Goal: Task Accomplishment & Management: Use online tool/utility

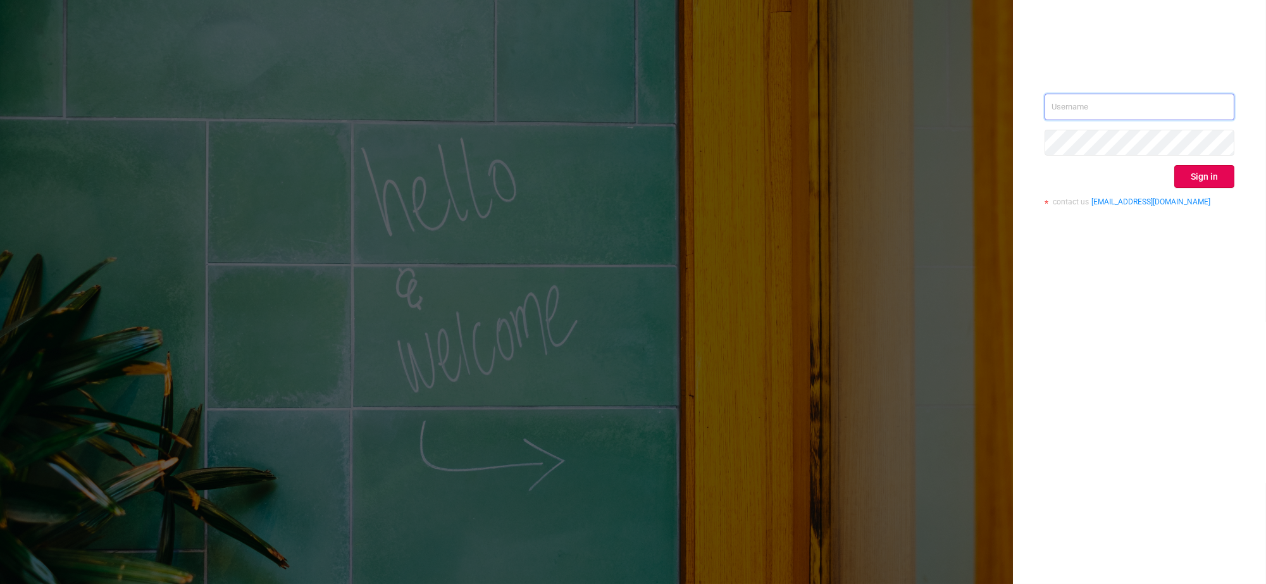
click at [1159, 103] on input "text" at bounding box center [1140, 107] width 190 height 27
type input "[EMAIL_ADDRESS][DOMAIN_NAME]"
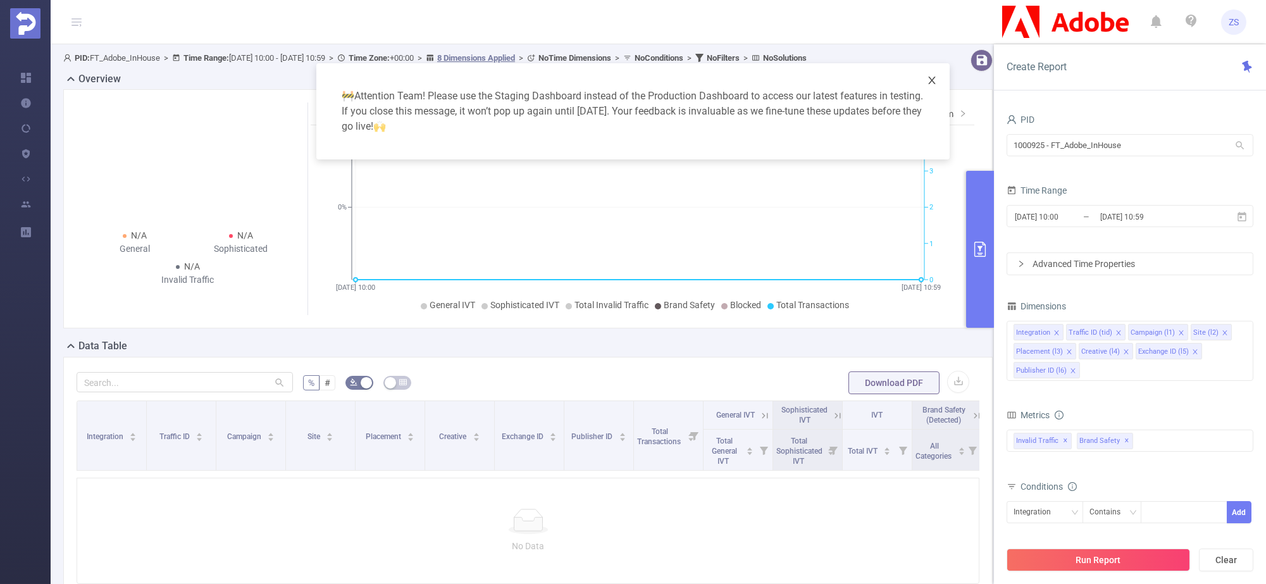
click at [935, 82] on icon "icon: close" at bounding box center [932, 80] width 10 height 10
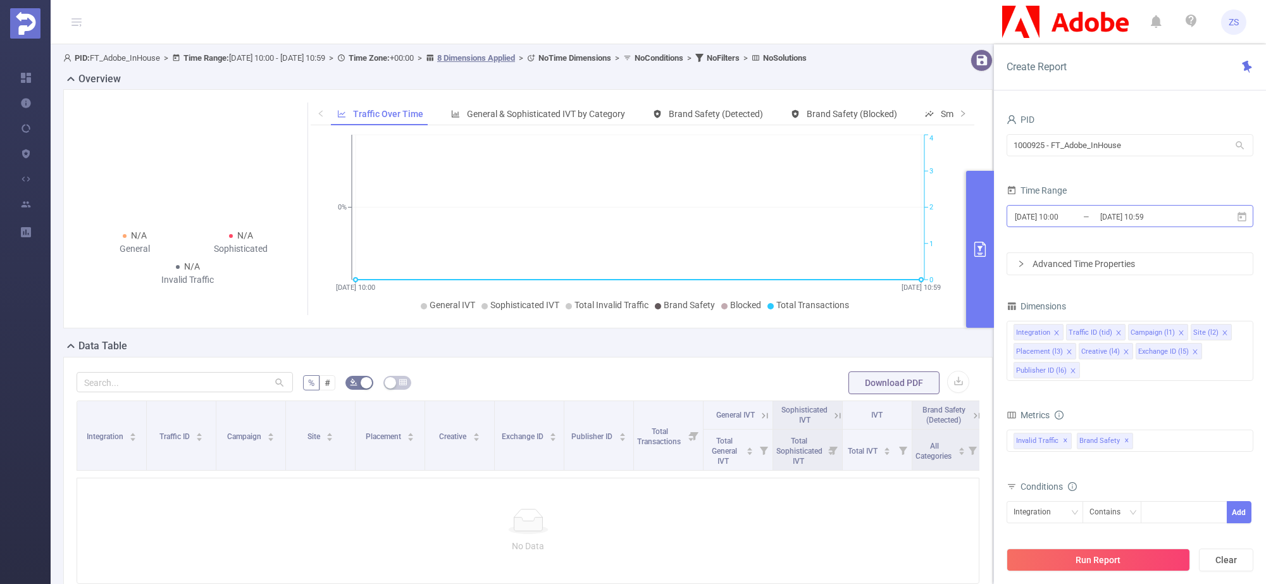
click at [1133, 220] on input "[DATE] 10:59" at bounding box center [1150, 216] width 103 height 17
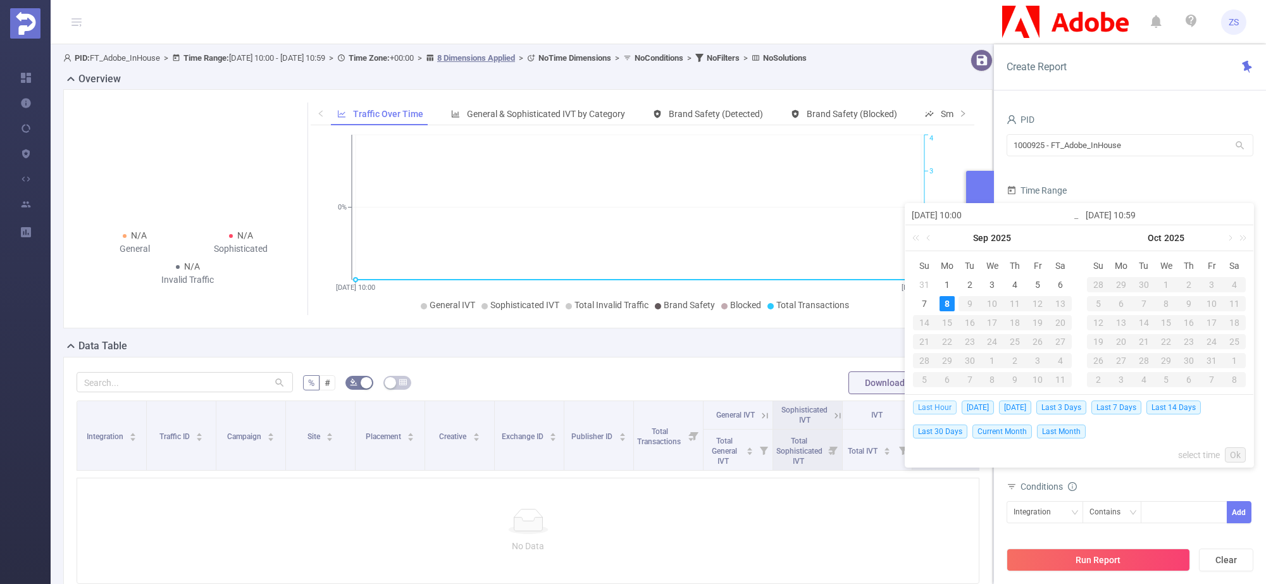
click at [938, 406] on span "Last Hour" at bounding box center [935, 408] width 44 height 14
type input "[DATE] 09:00"
type input "[DATE] 09:59"
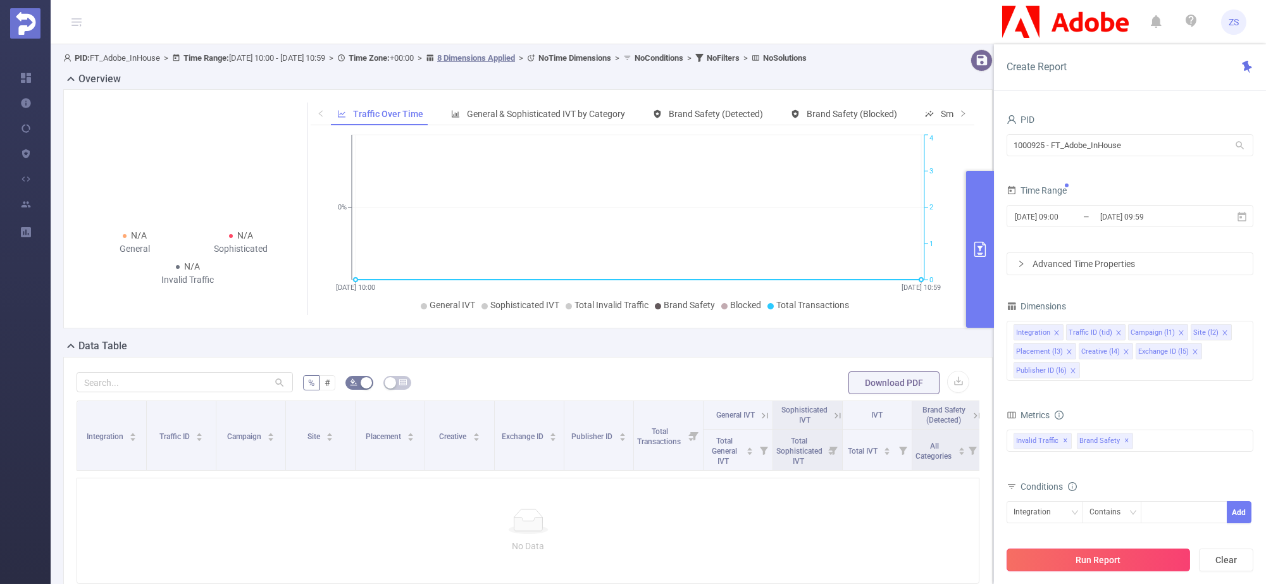
click at [1112, 561] on button "Run Report" at bounding box center [1098, 560] width 183 height 23
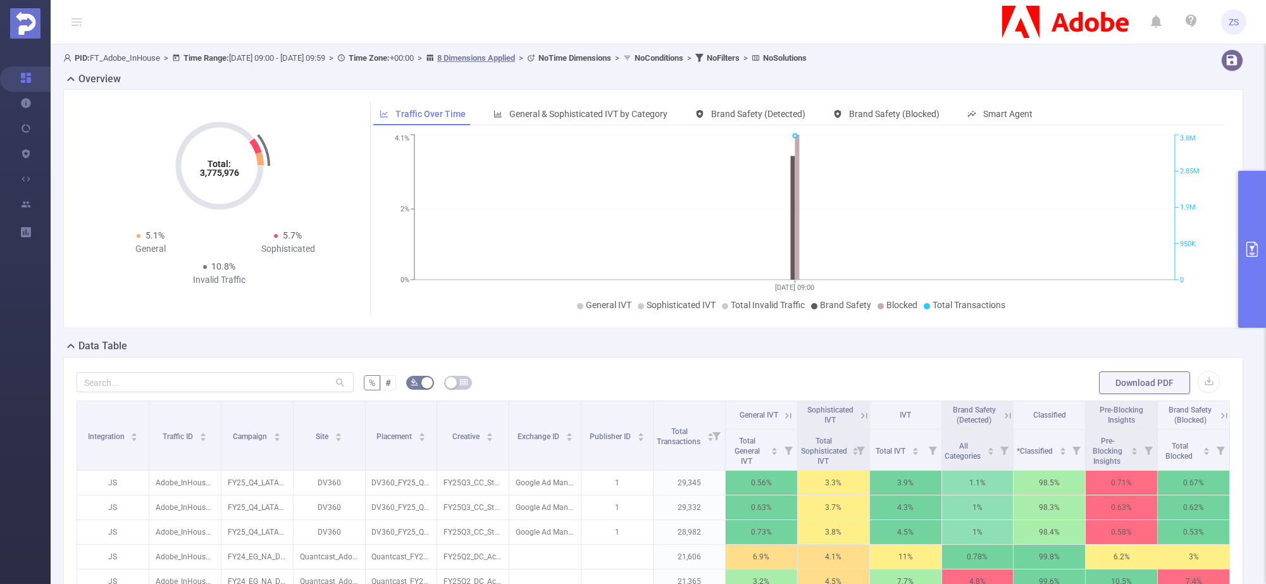
click at [1264, 260] on button "primary" at bounding box center [1252, 249] width 28 height 157
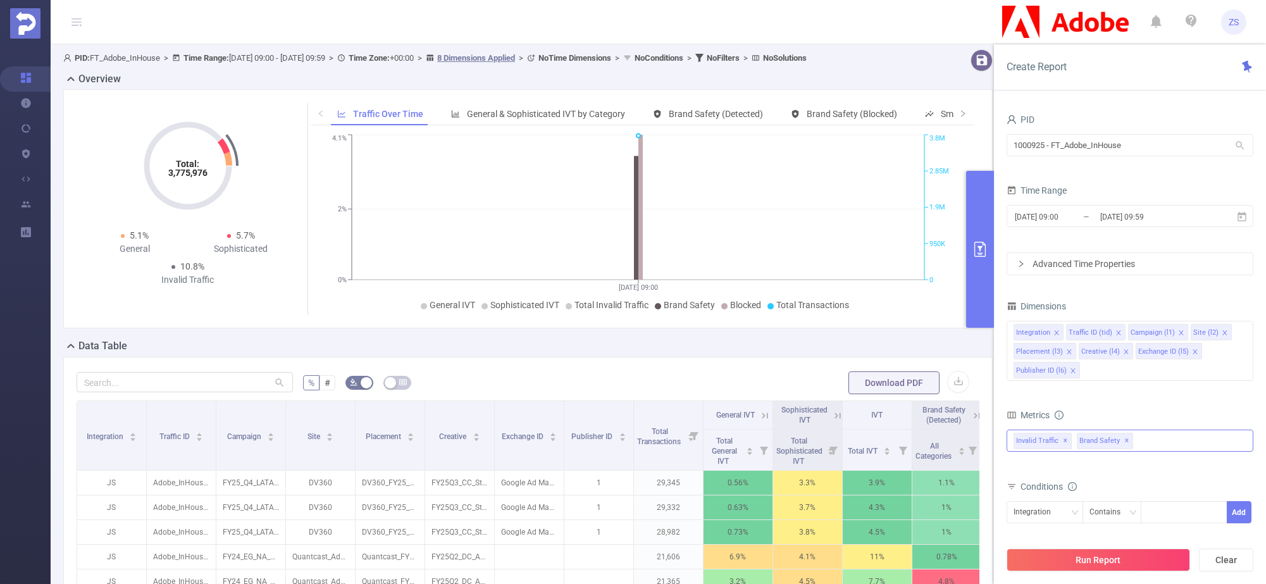
click at [1155, 446] on div "Invalid Traffic ✕ Brand Safety ✕" at bounding box center [1130, 441] width 247 height 22
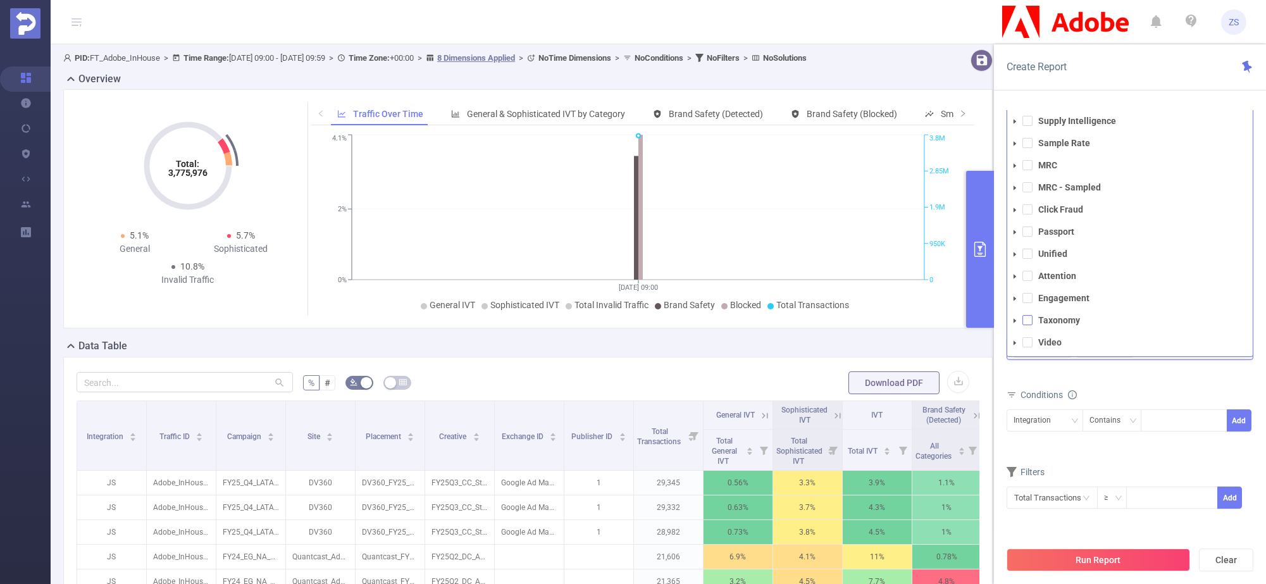
click at [1031, 317] on span at bounding box center [1028, 320] width 10 height 10
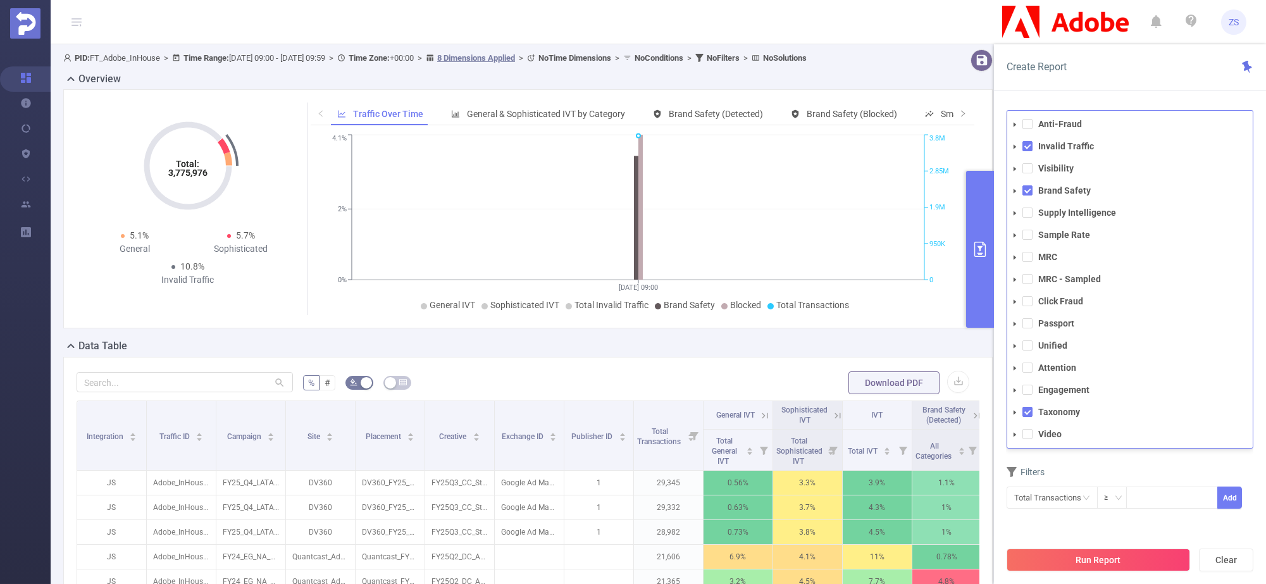
click at [1012, 410] on icon "icon: caret-down" at bounding box center [1015, 412] width 6 height 6
click at [1025, 435] on icon "icon: caret-down" at bounding box center [1026, 434] width 3 height 4
click at [1157, 528] on div "PID 1000925 - FT_Adobe_InHouse 1000925 - FT_Adobe_InHouse Time Range [DATE] 09:…" at bounding box center [1130, 279] width 247 height 521
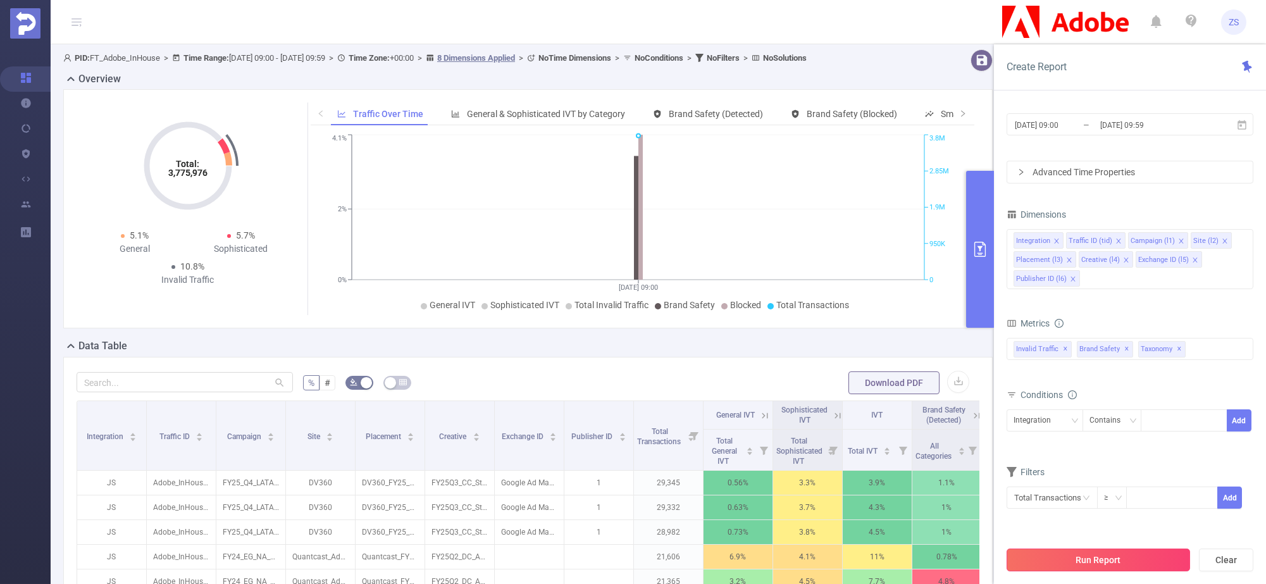
click at [1136, 562] on button "Run Report" at bounding box center [1098, 560] width 183 height 23
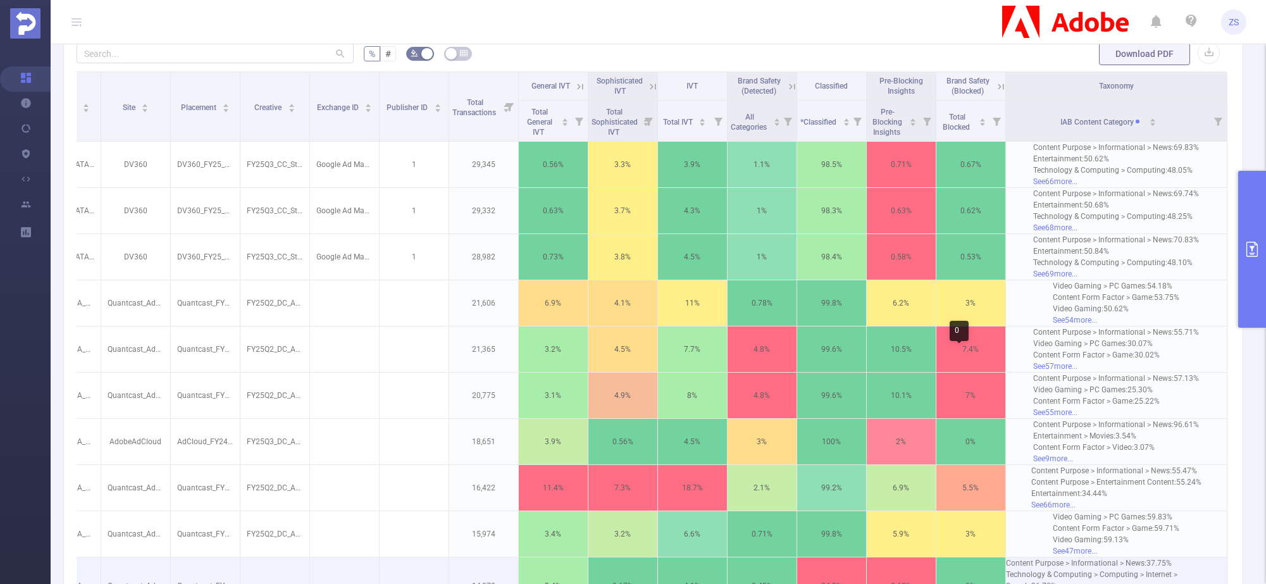
scroll to position [316, 0]
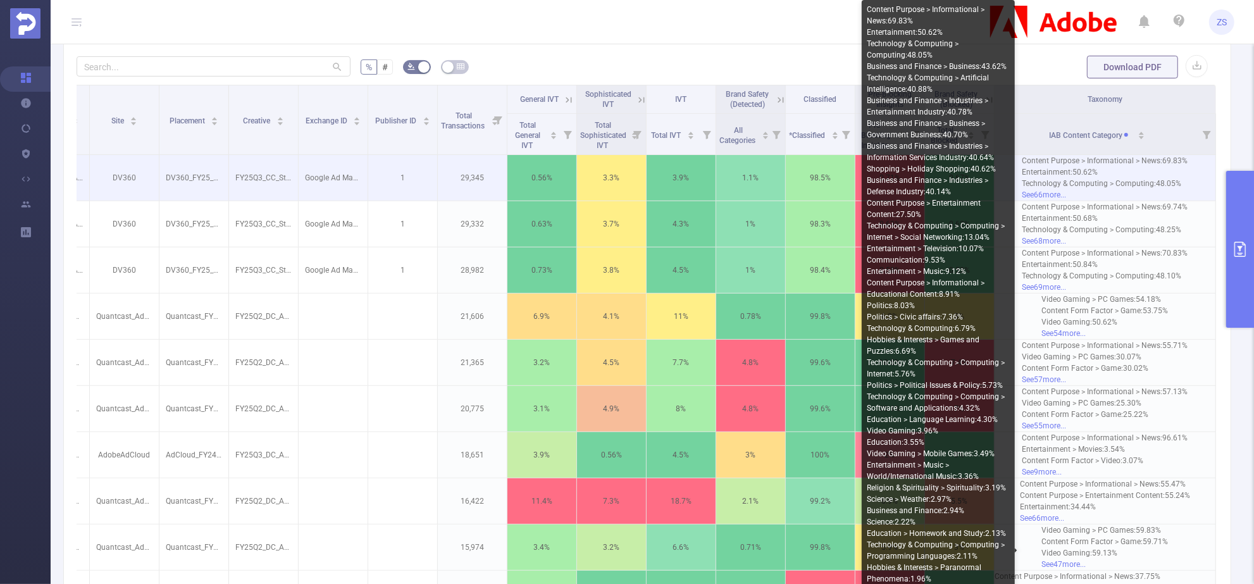
click at [1042, 197] on div "See 66 more..." at bounding box center [1106, 194] width 166 height 11
click at [1045, 193] on div "See 66 more..." at bounding box center [1106, 194] width 166 height 11
click at [1042, 166] on div "Entertainment : 50.62%" at bounding box center [1106, 171] width 166 height 11
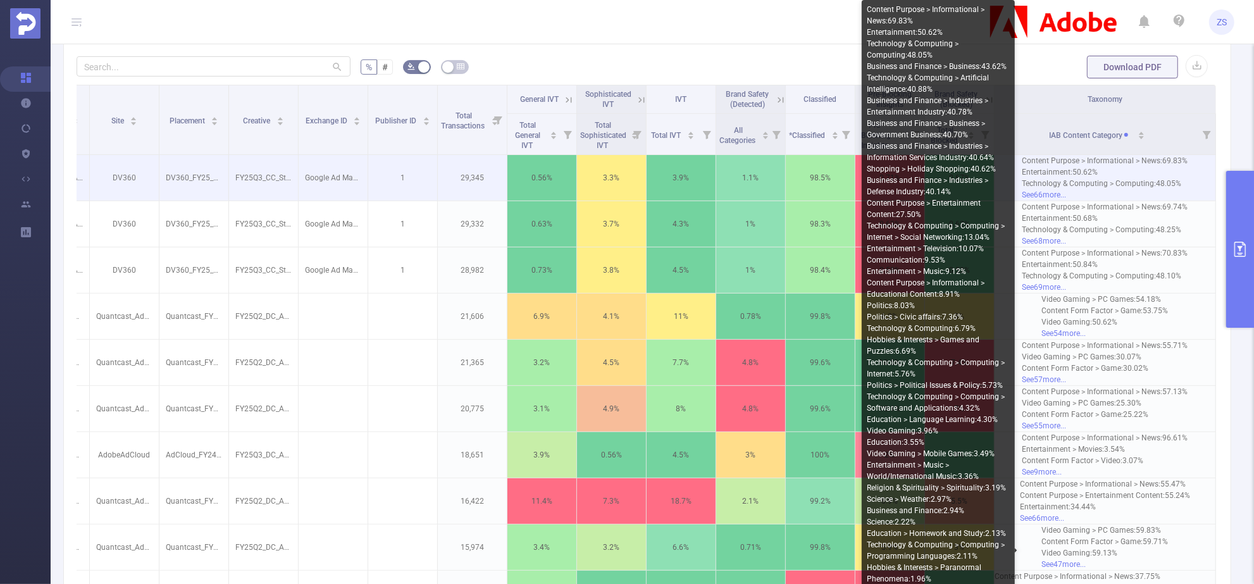
click at [1093, 183] on div "Technology & Computing > Computing : 48.05%" at bounding box center [1106, 183] width 166 height 11
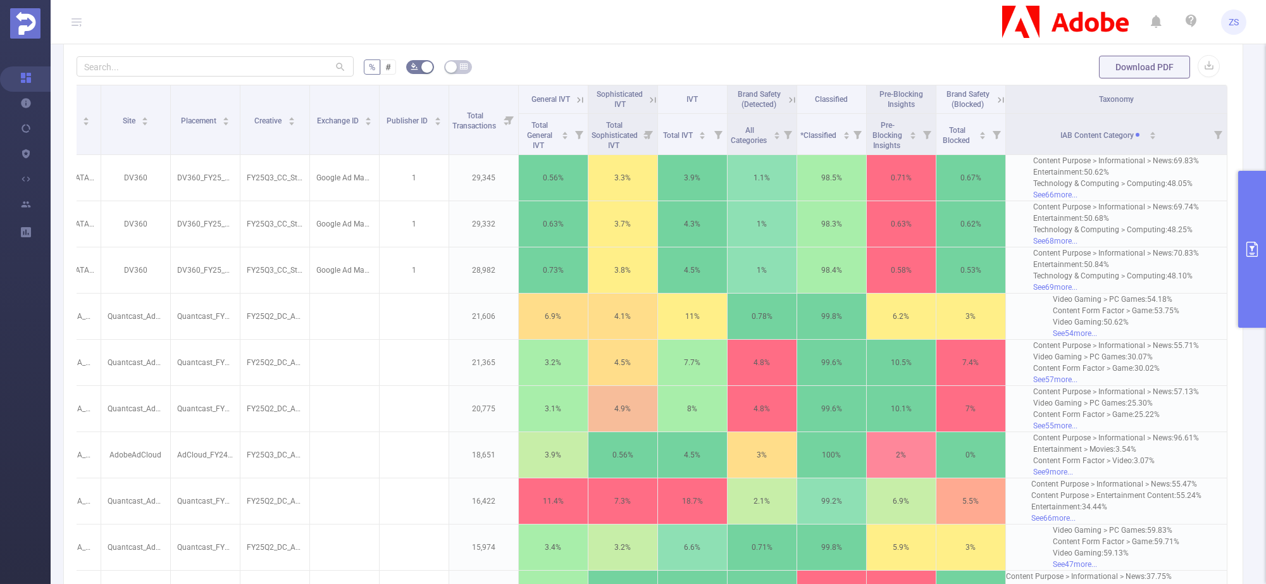
click at [1257, 237] on button "primary" at bounding box center [1252, 249] width 28 height 157
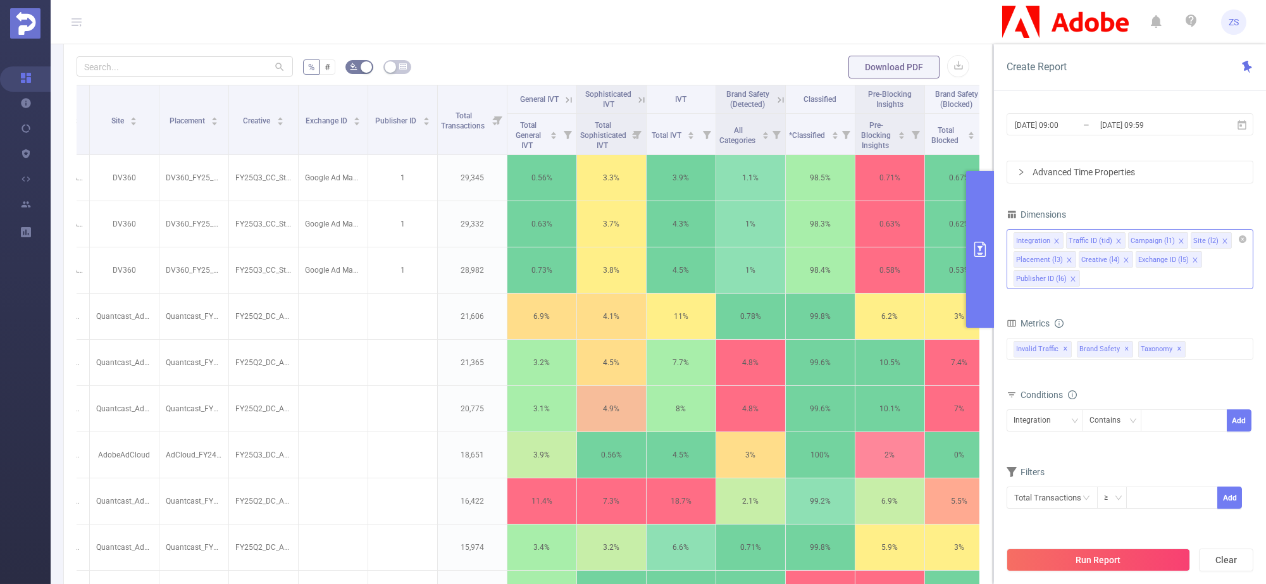
click at [1169, 273] on div "Integration Traffic ID (tid) Campaign (l1) Site (l2) Placement (l3) Creative (l…" at bounding box center [1130, 259] width 247 height 60
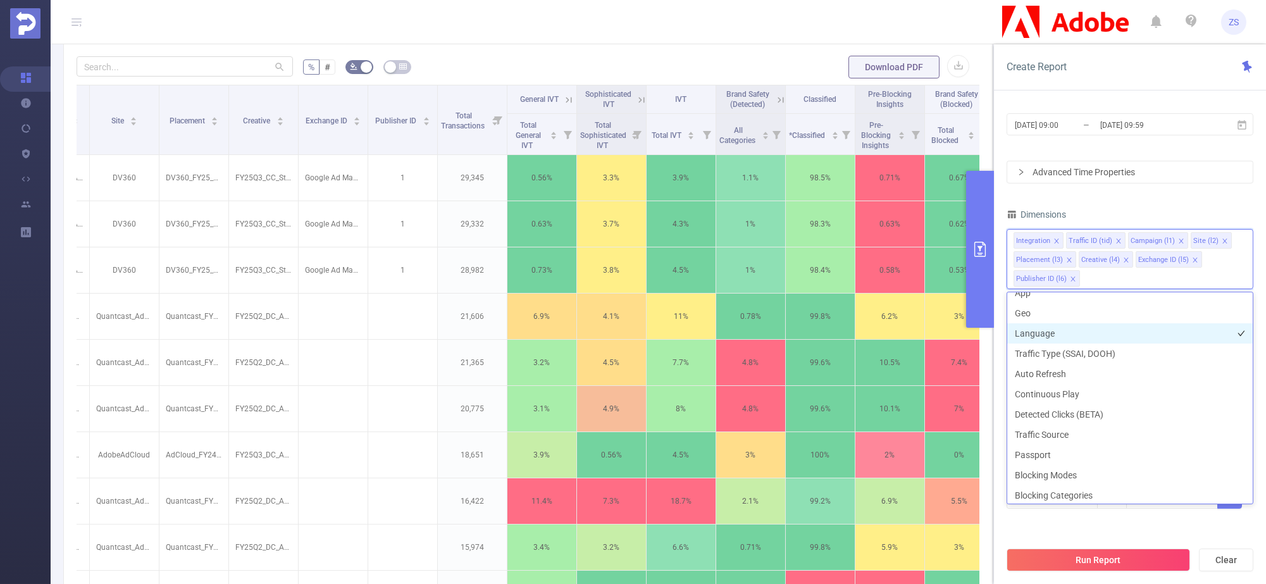
scroll to position [237, 0]
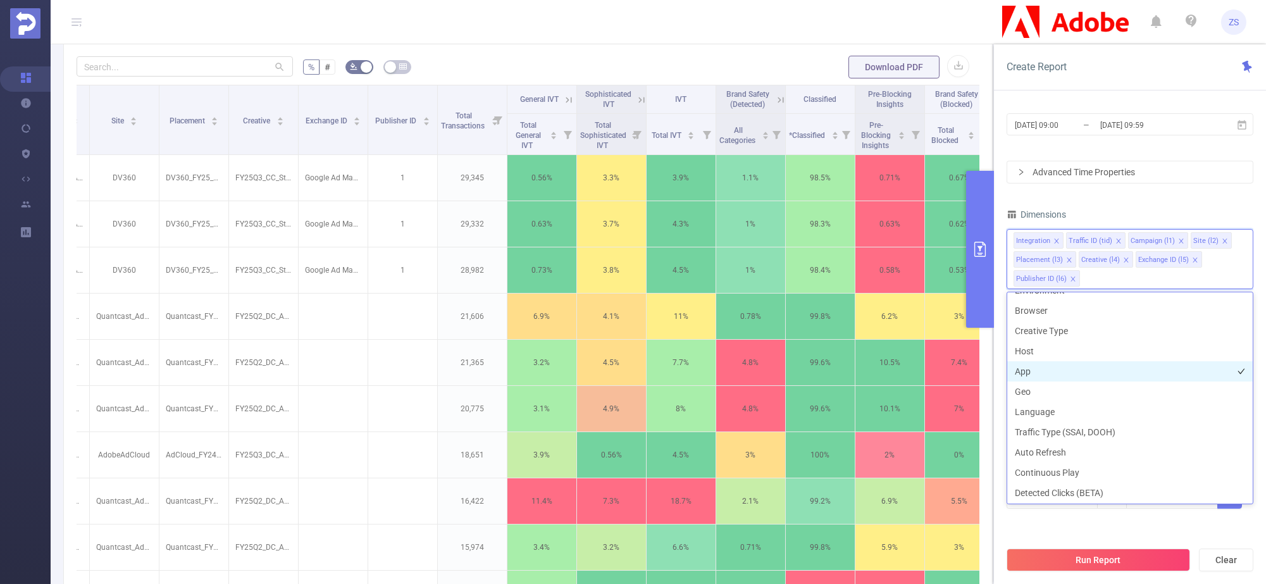
click at [1091, 363] on li "App" at bounding box center [1130, 371] width 246 height 20
click at [1063, 352] on li "Host" at bounding box center [1130, 351] width 246 height 20
click at [1174, 535] on div "PID 1000925 - FT_Adobe_InHouse 1000925 - FT_Adobe_InHouse Time Range [DATE] 09:…" at bounding box center [1130, 279] width 247 height 521
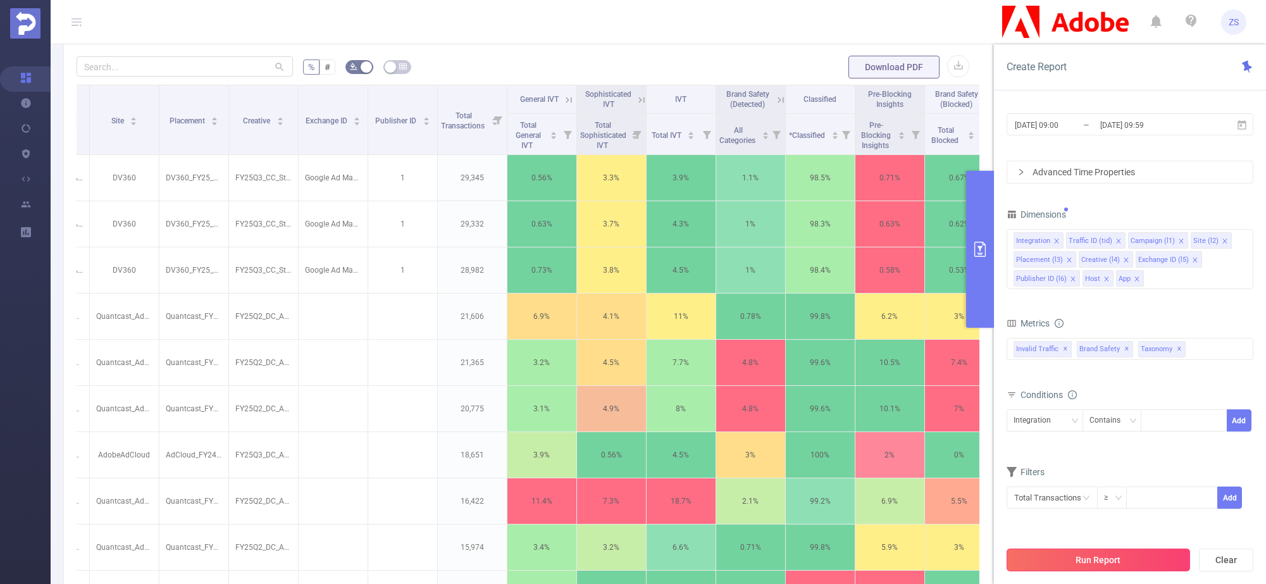
click at [1150, 557] on button "Run Report" at bounding box center [1098, 560] width 183 height 23
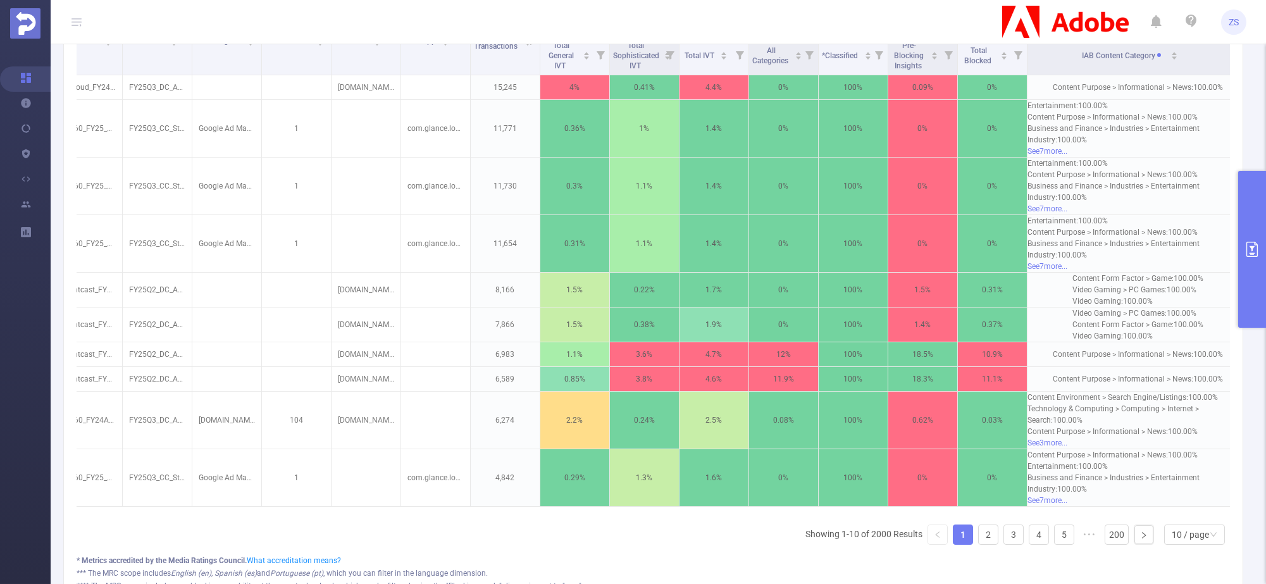
scroll to position [0, 335]
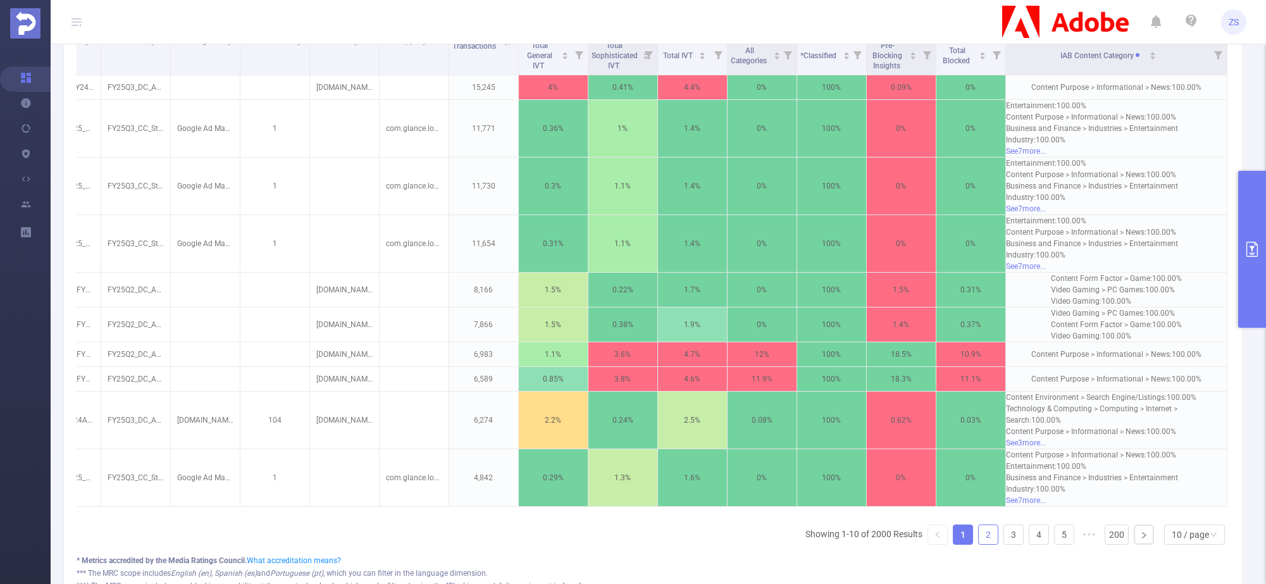
click at [979, 544] on link "2" at bounding box center [988, 534] width 19 height 19
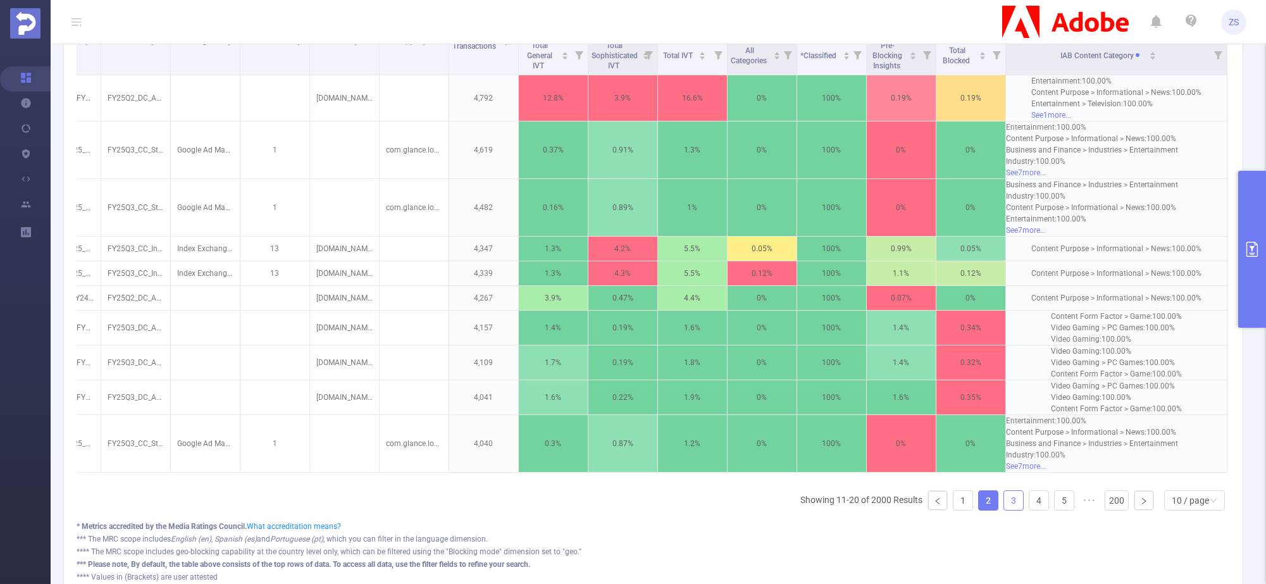
click at [1004, 510] on link "3" at bounding box center [1013, 500] width 19 height 19
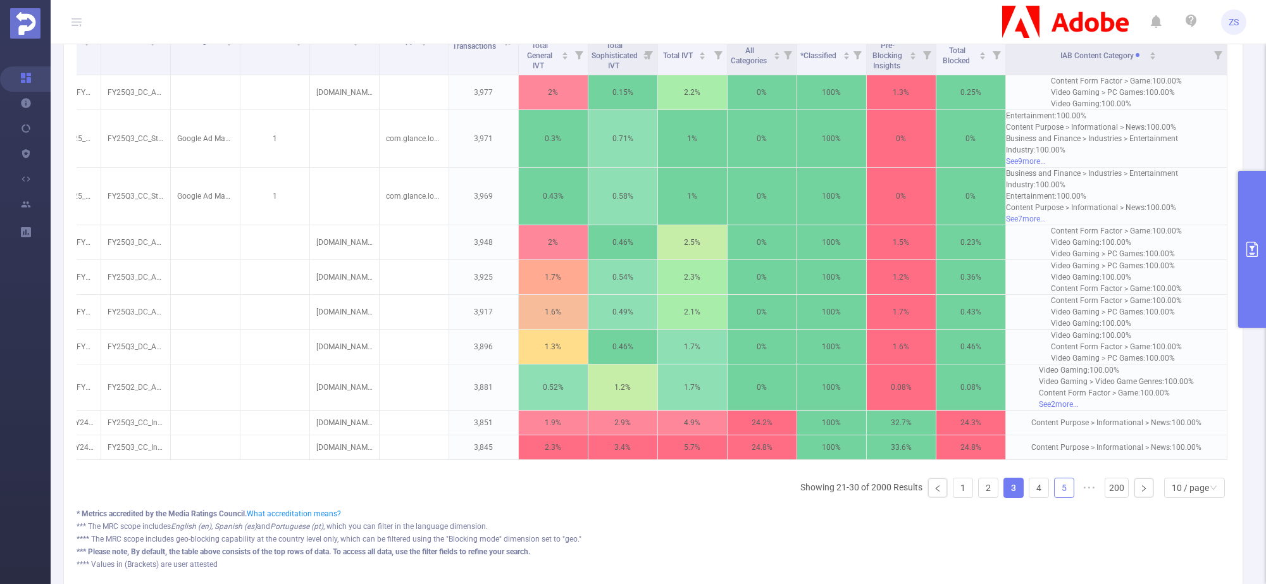
click at [1055, 497] on link "5" at bounding box center [1064, 487] width 19 height 19
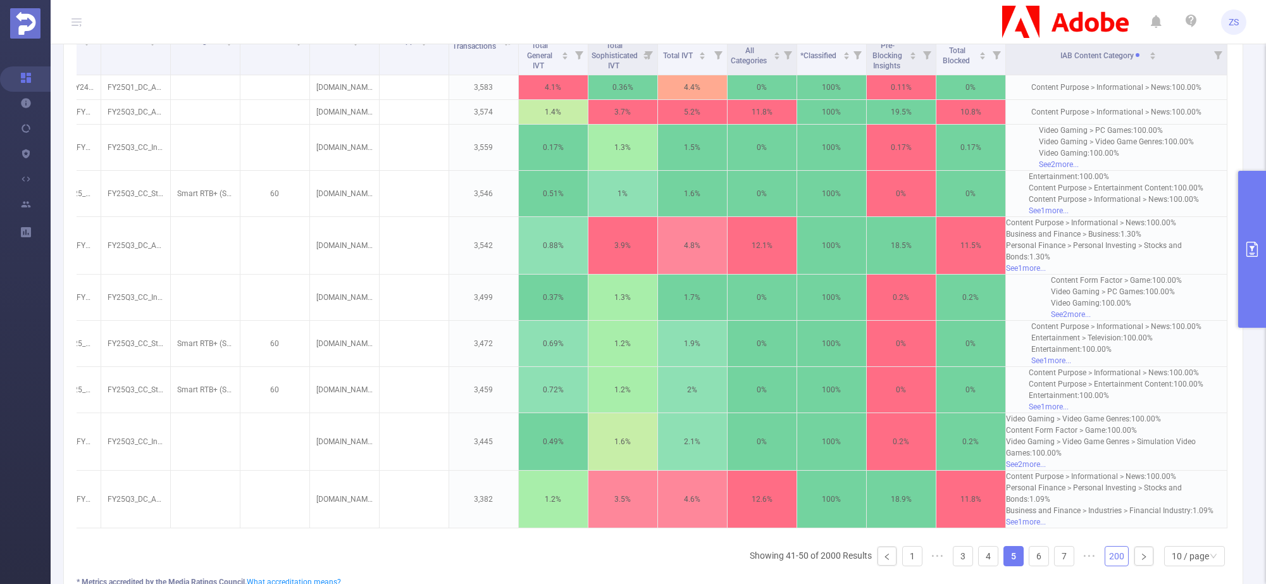
click at [1105, 563] on link "200" at bounding box center [1116, 556] width 23 height 19
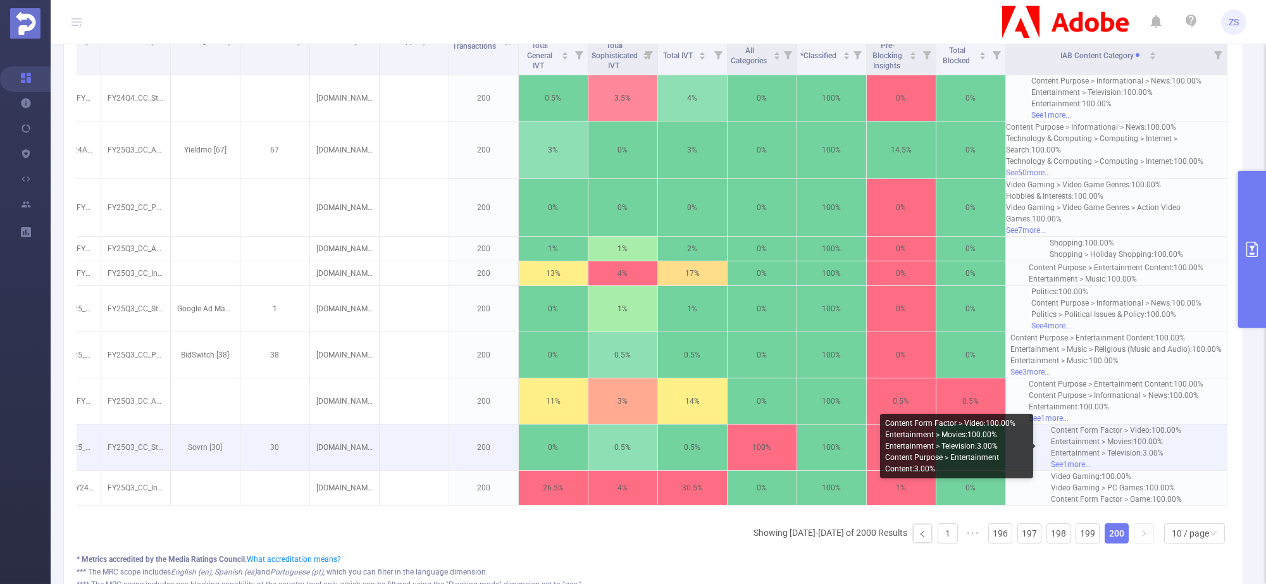
click at [1059, 462] on div "See 1 more..." at bounding box center [1117, 464] width 130 height 11
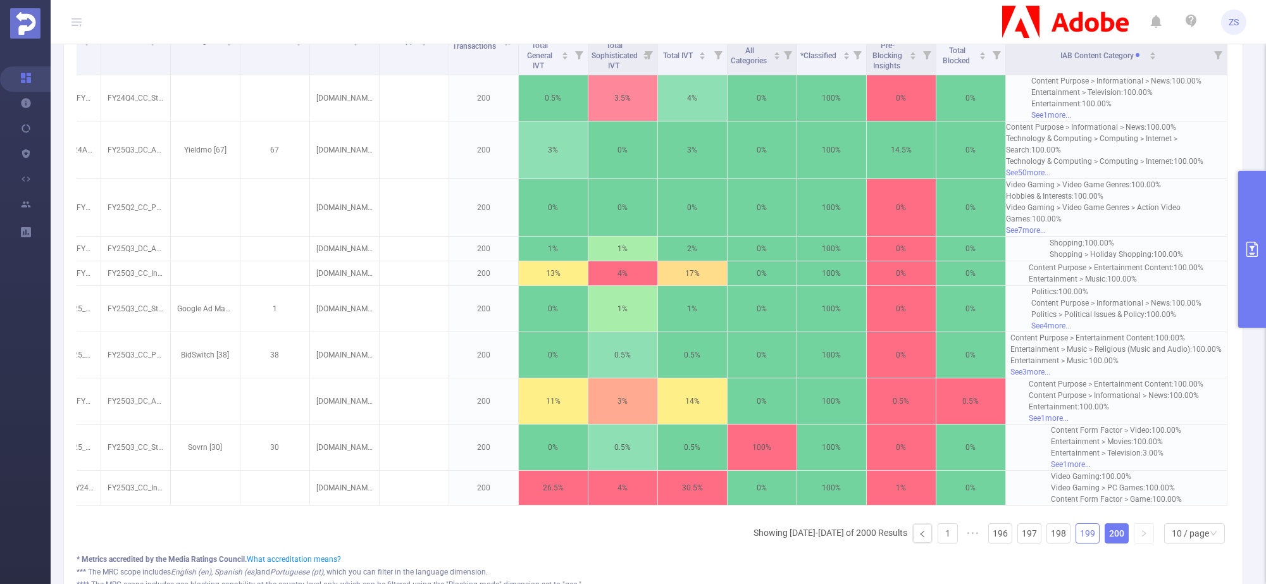
click at [1076, 543] on link "199" at bounding box center [1087, 533] width 23 height 19
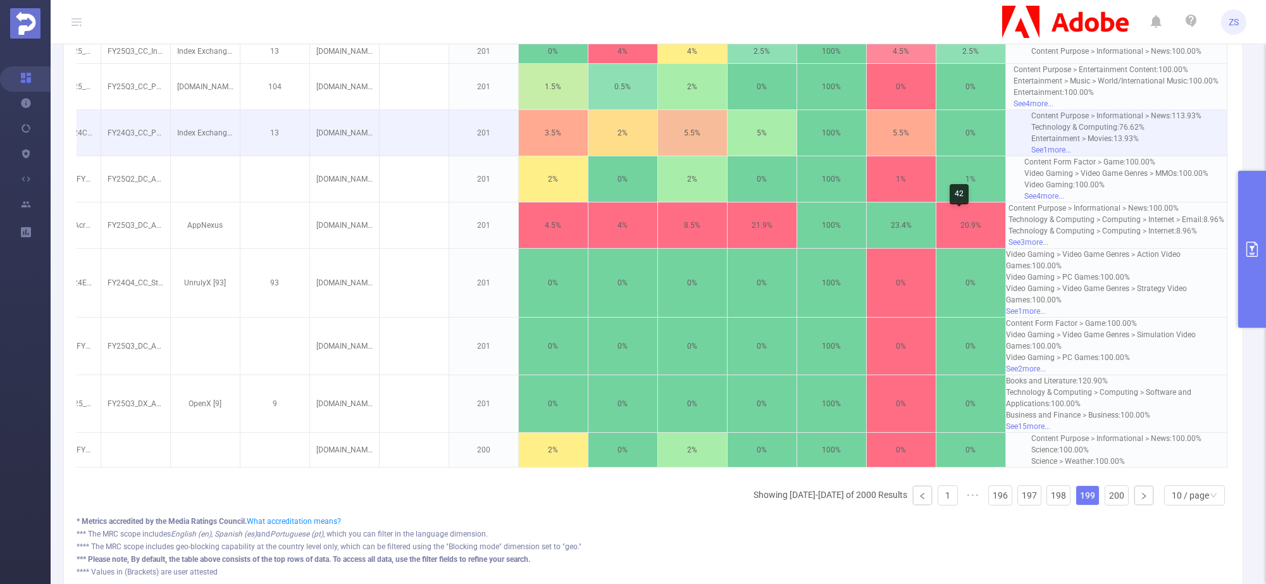
scroll to position [508, 0]
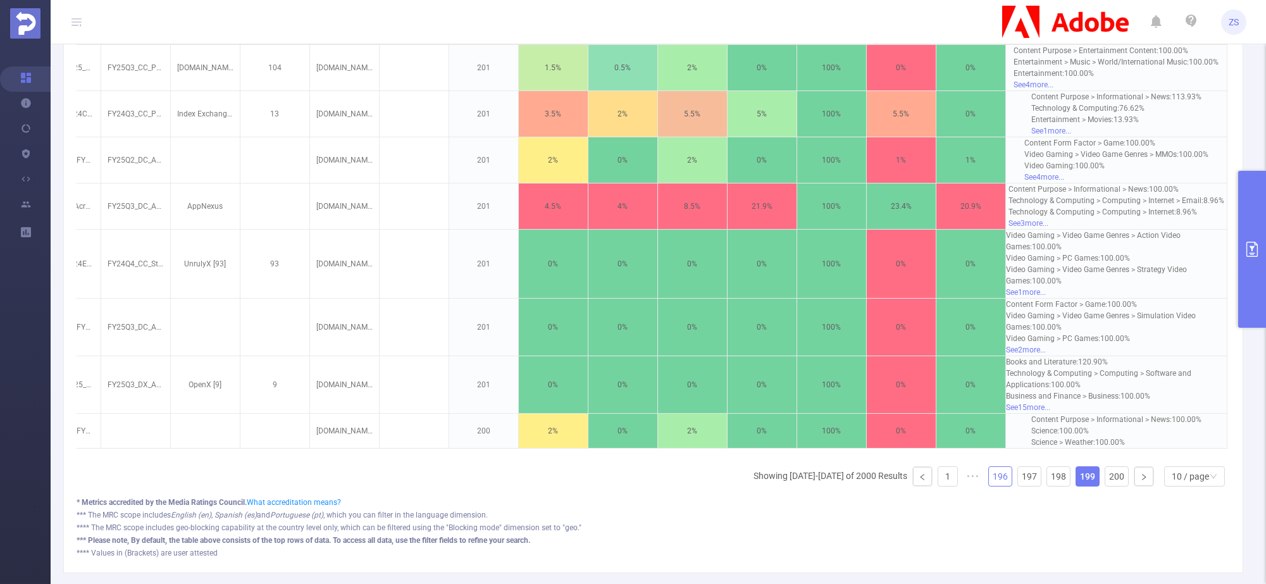
click at [993, 486] on link "196" at bounding box center [1000, 476] width 23 height 19
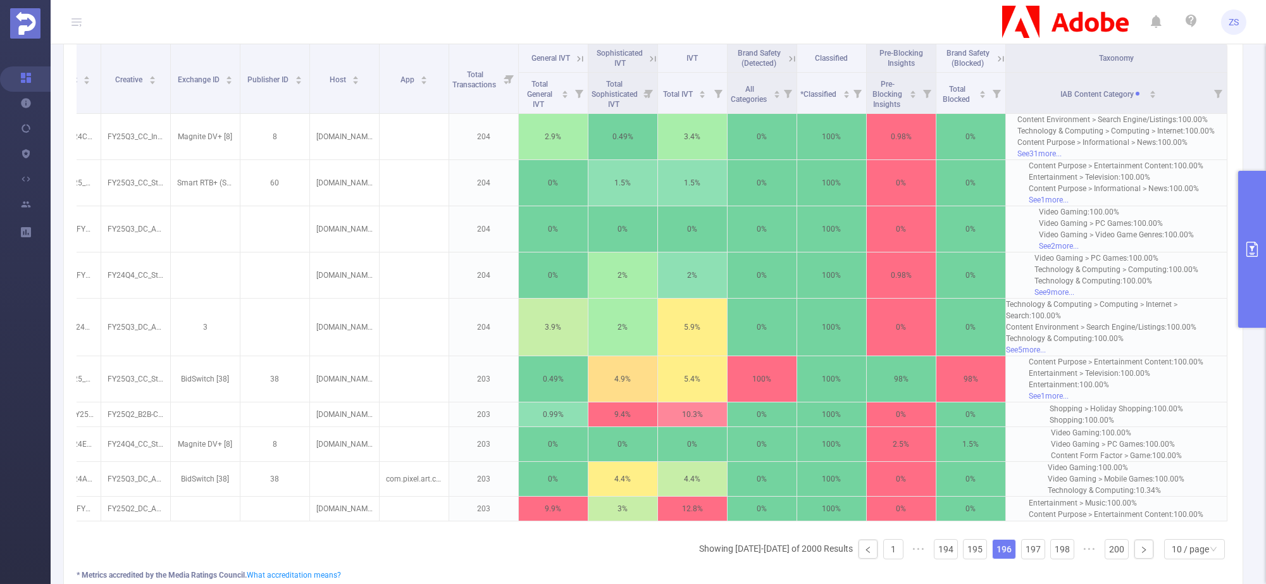
scroll to position [350, 0]
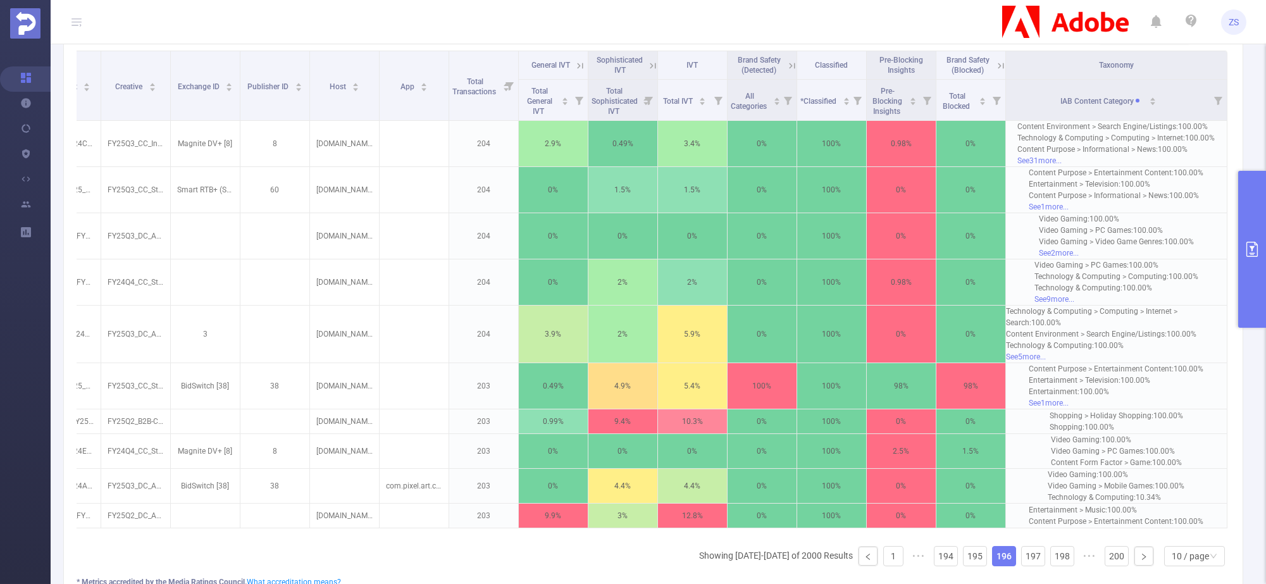
click at [1248, 259] on button "primary" at bounding box center [1252, 249] width 28 height 157
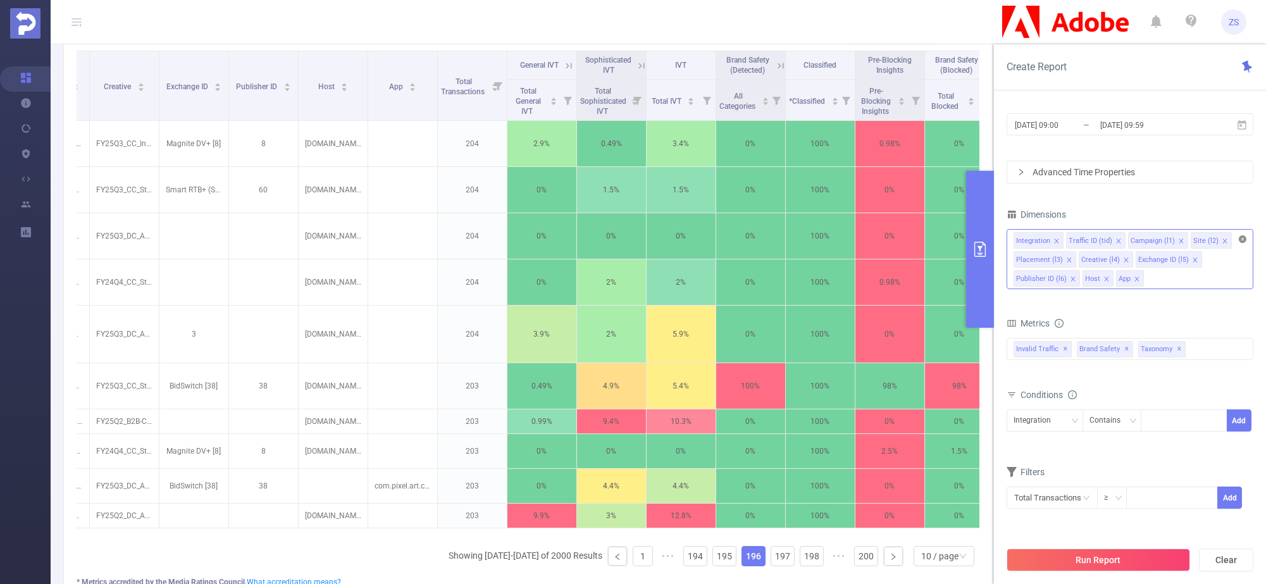
click at [1241, 239] on icon "icon: close-circle" at bounding box center [1243, 239] width 8 height 8
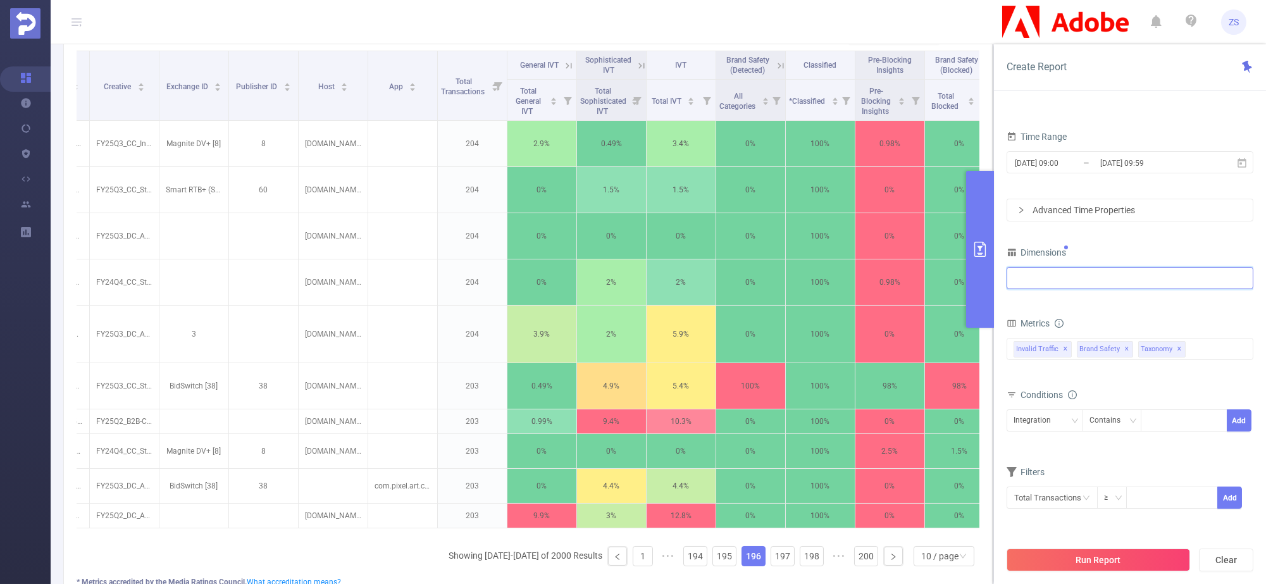
click at [1061, 280] on div at bounding box center [1130, 278] width 233 height 21
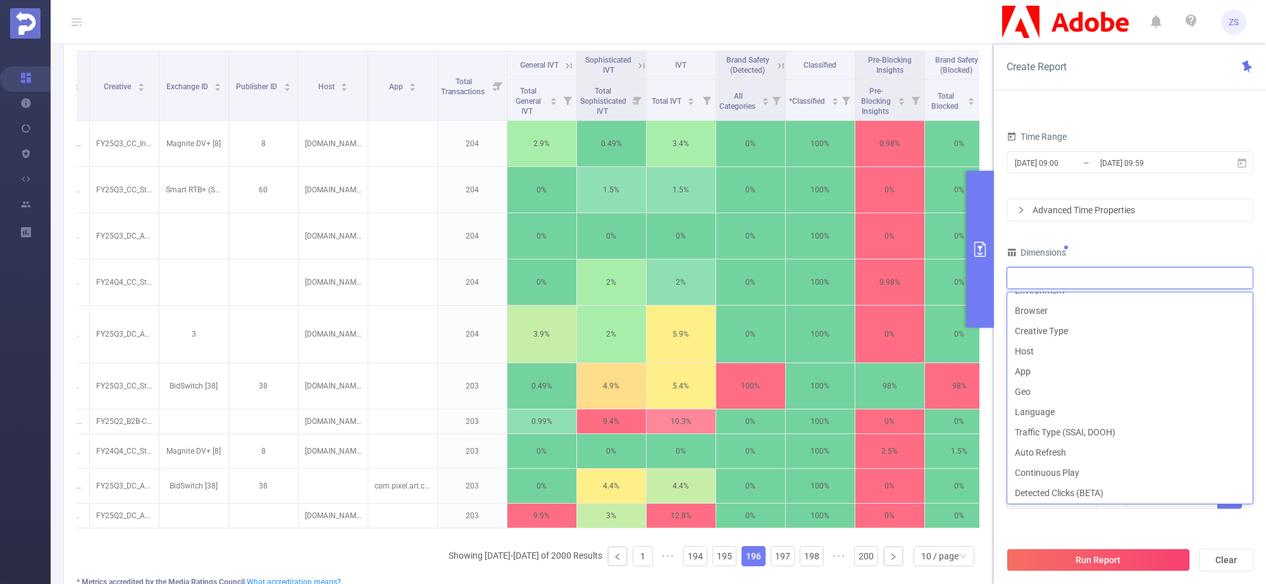
scroll to position [3, 0]
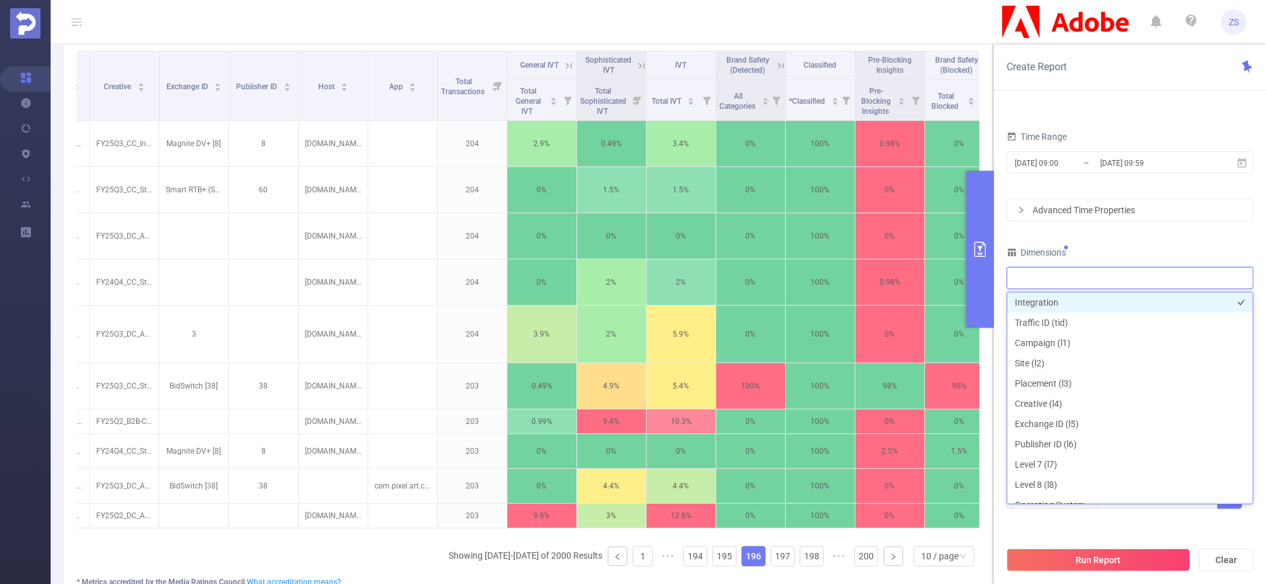
click at [1046, 306] on li "Integration" at bounding box center [1130, 302] width 246 height 20
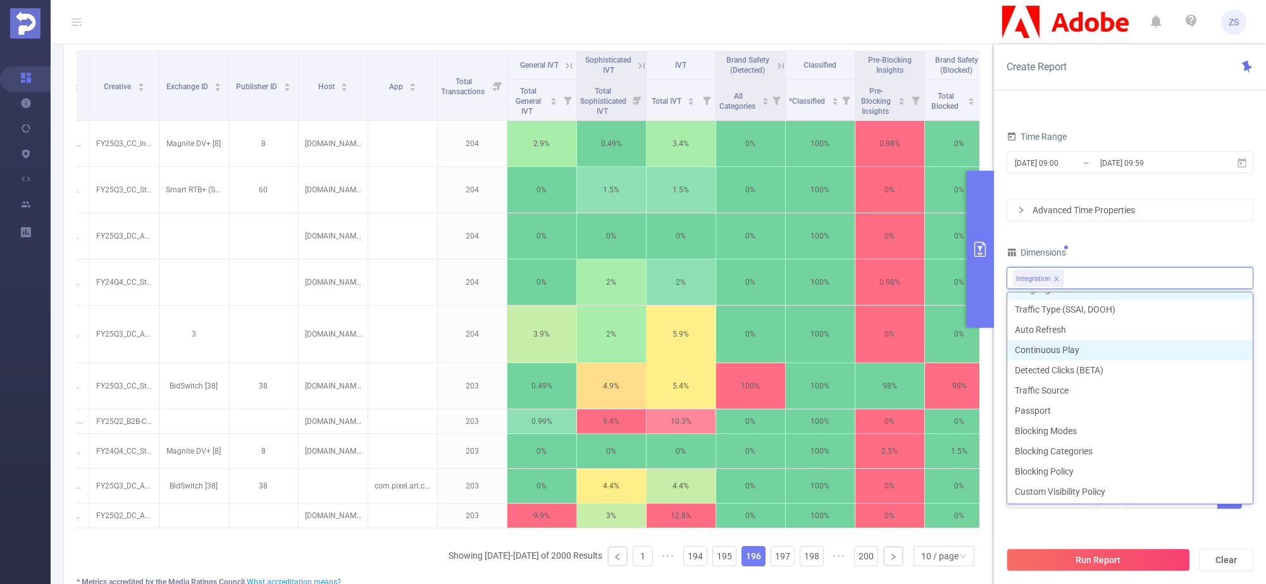
scroll to position [281, 0]
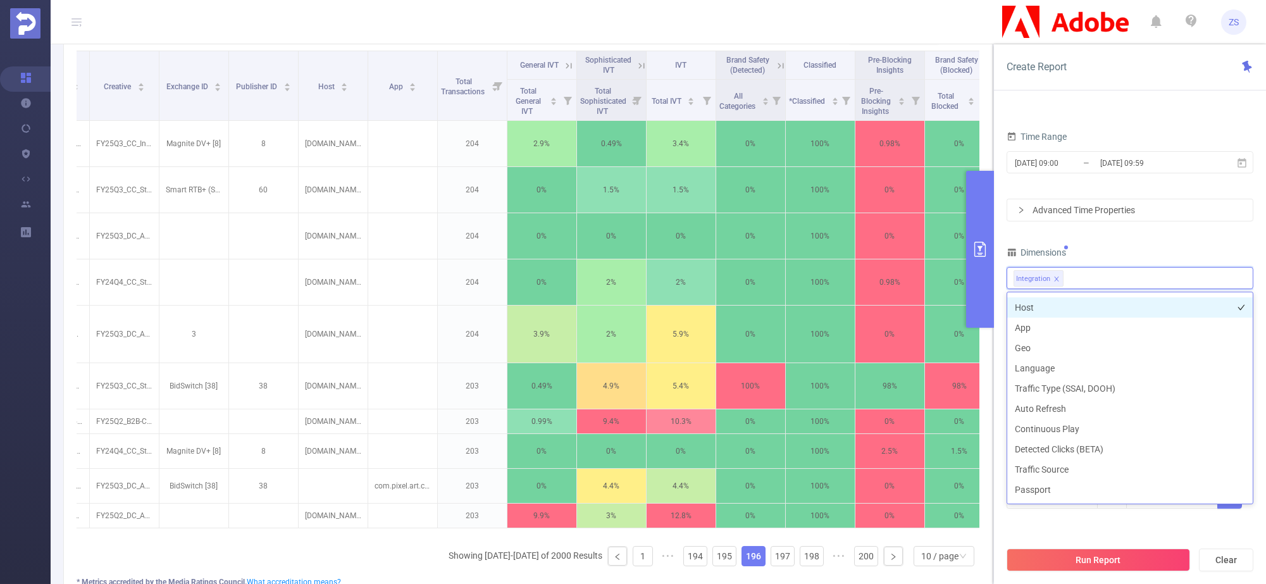
click at [1043, 308] on li "Host" at bounding box center [1130, 307] width 246 height 20
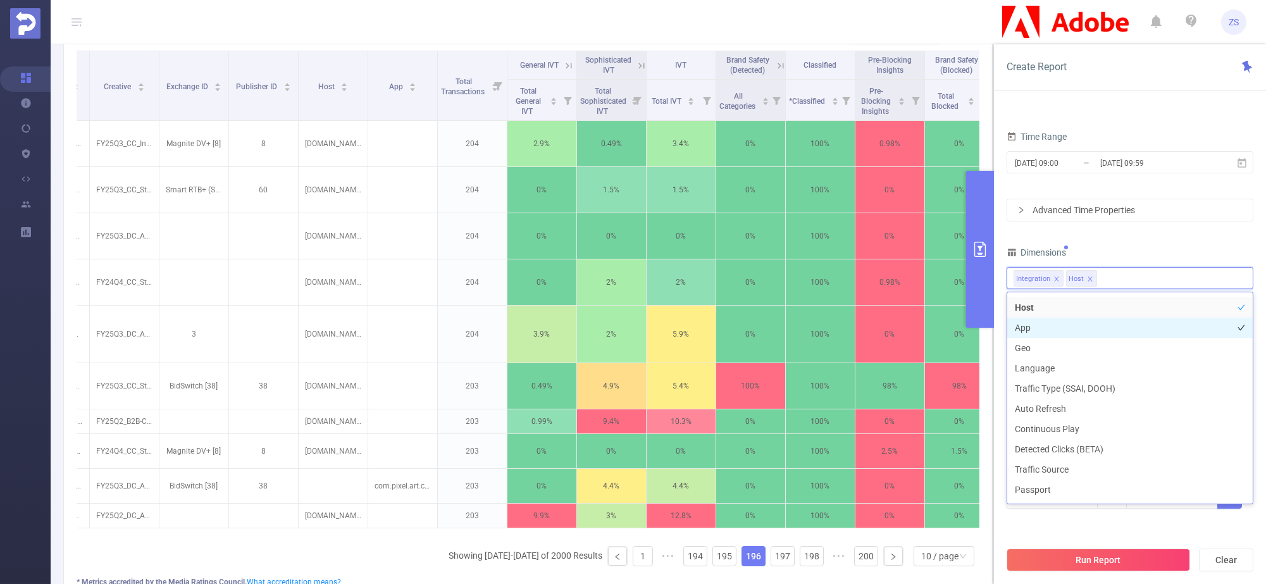
click at [1047, 326] on li "App" at bounding box center [1130, 328] width 246 height 20
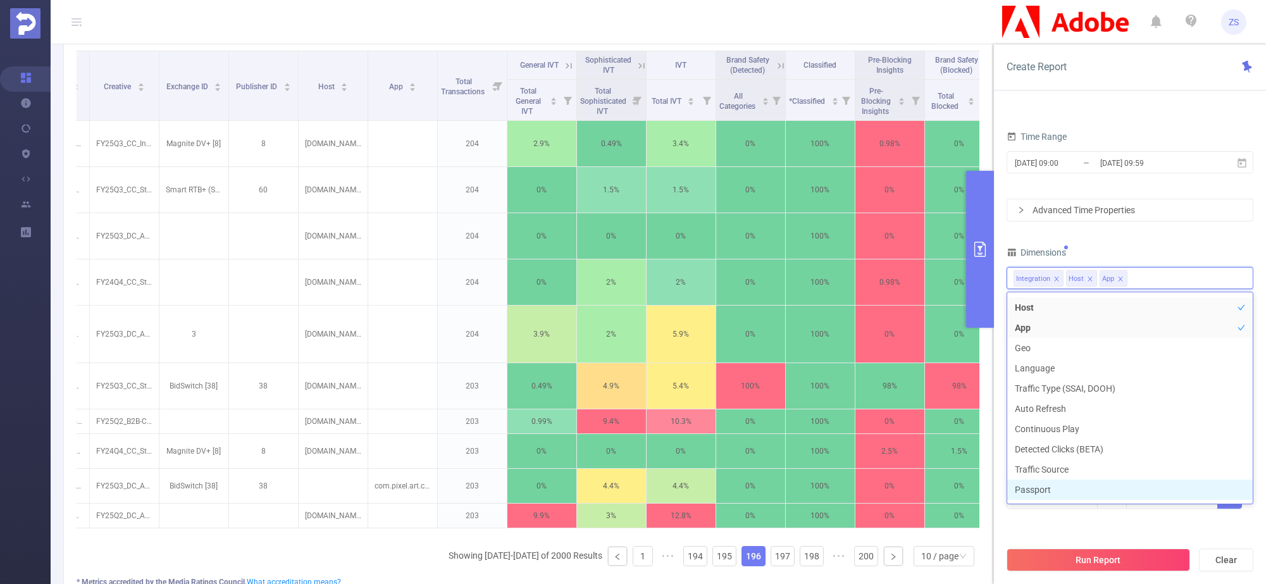
scroll to position [297, 0]
click at [1152, 517] on div "Total Transactions ≥ Add" at bounding box center [1130, 502] width 247 height 36
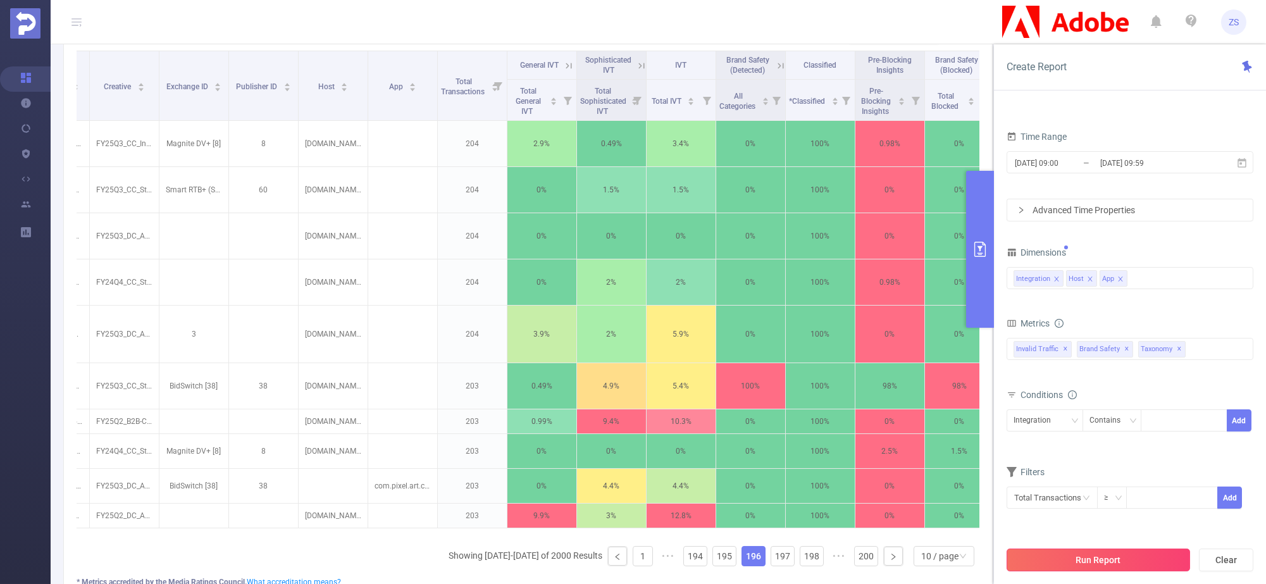
click at [1145, 549] on button "Run Report" at bounding box center [1098, 560] width 183 height 23
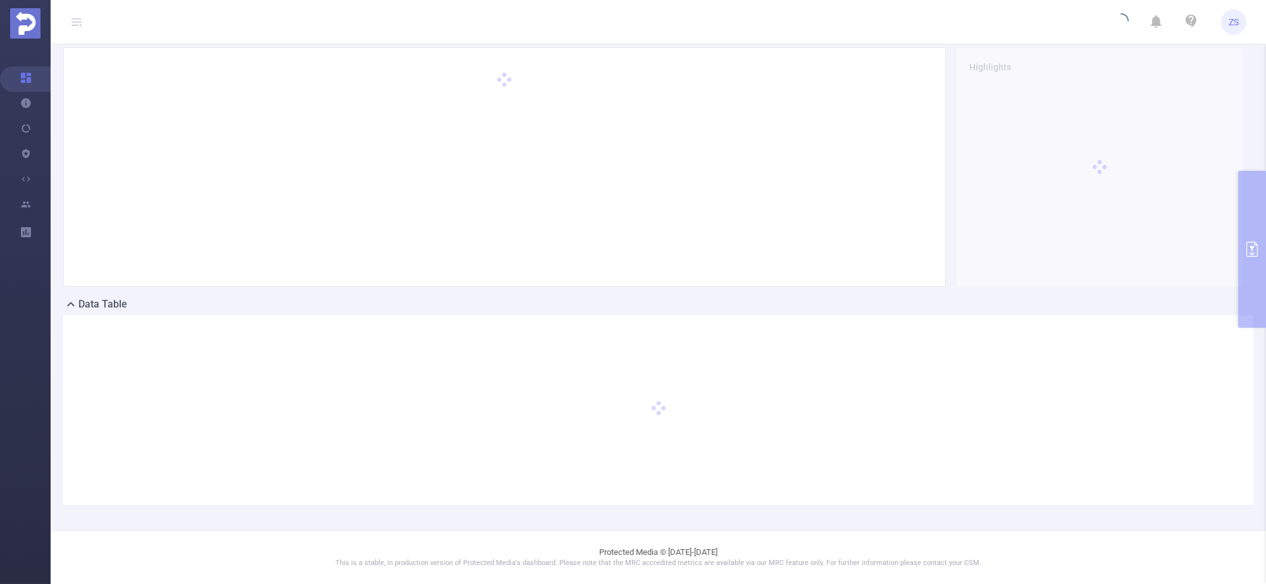
scroll to position [40, 0]
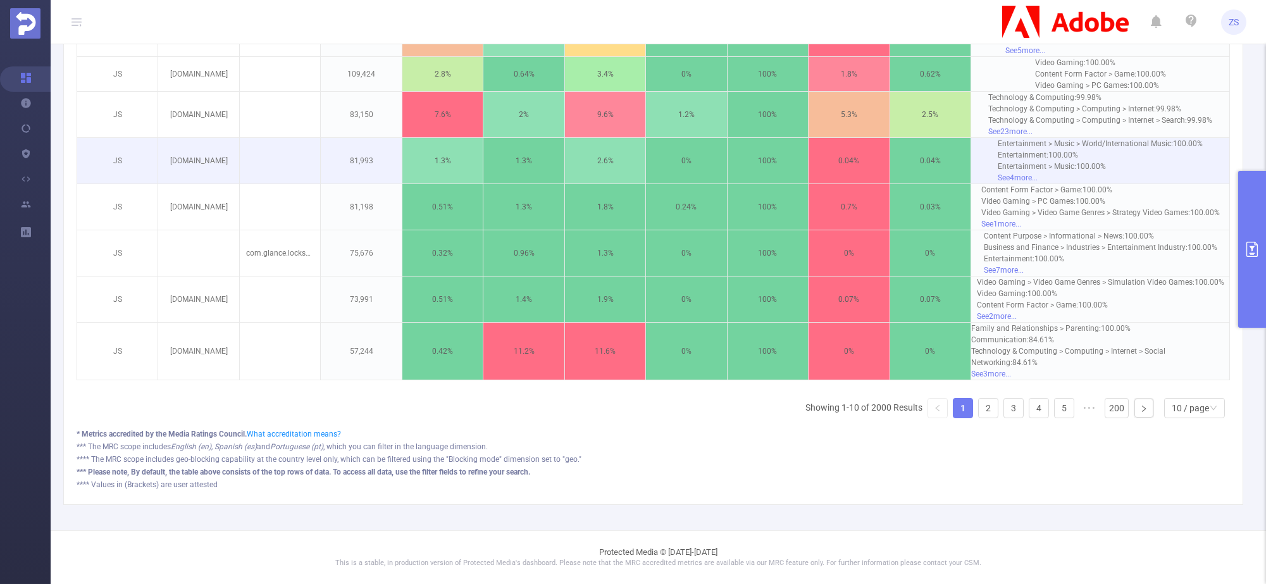
scroll to position [542, 0]
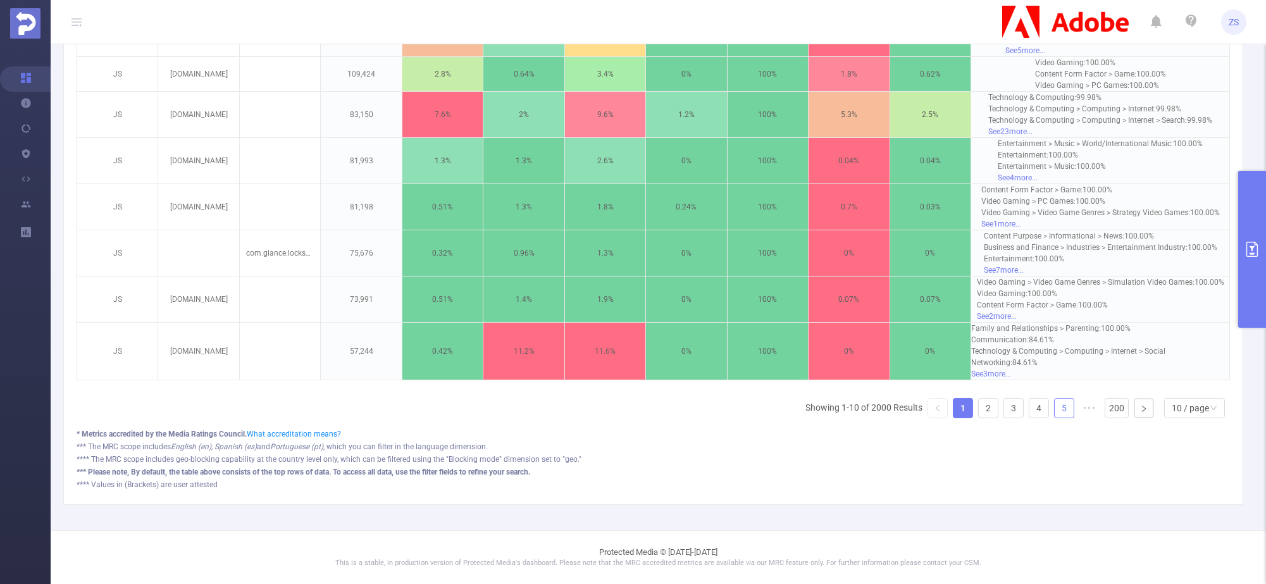
click at [1055, 406] on link "5" at bounding box center [1064, 408] width 19 height 19
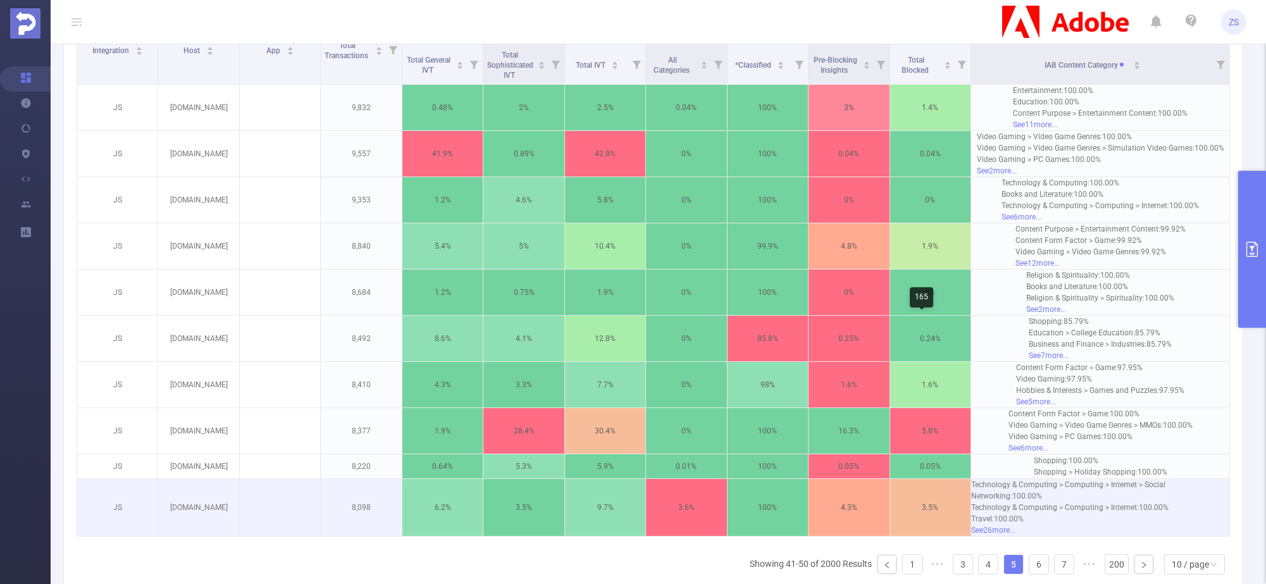
scroll to position [552, 0]
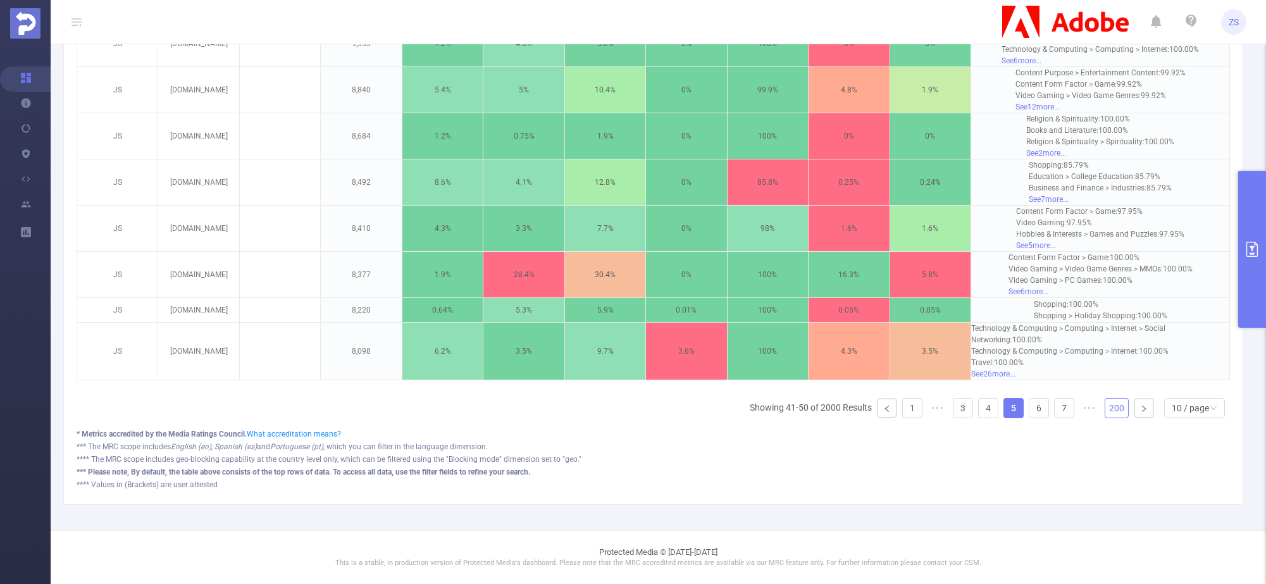
click at [1110, 409] on link "200" at bounding box center [1116, 408] width 23 height 19
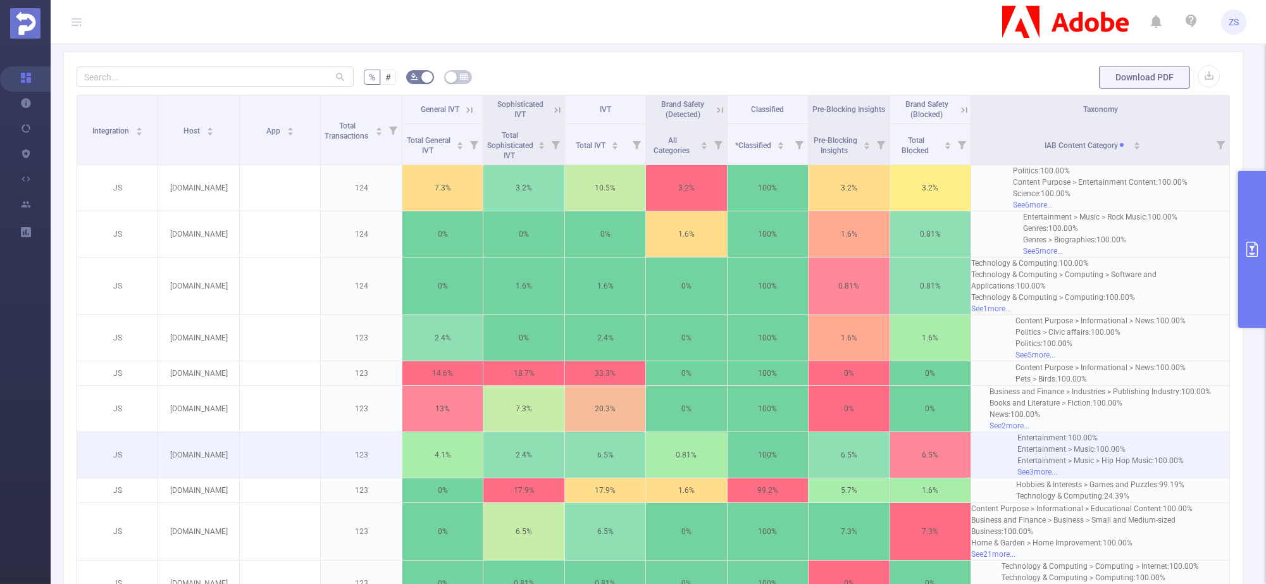
scroll to position [464, 0]
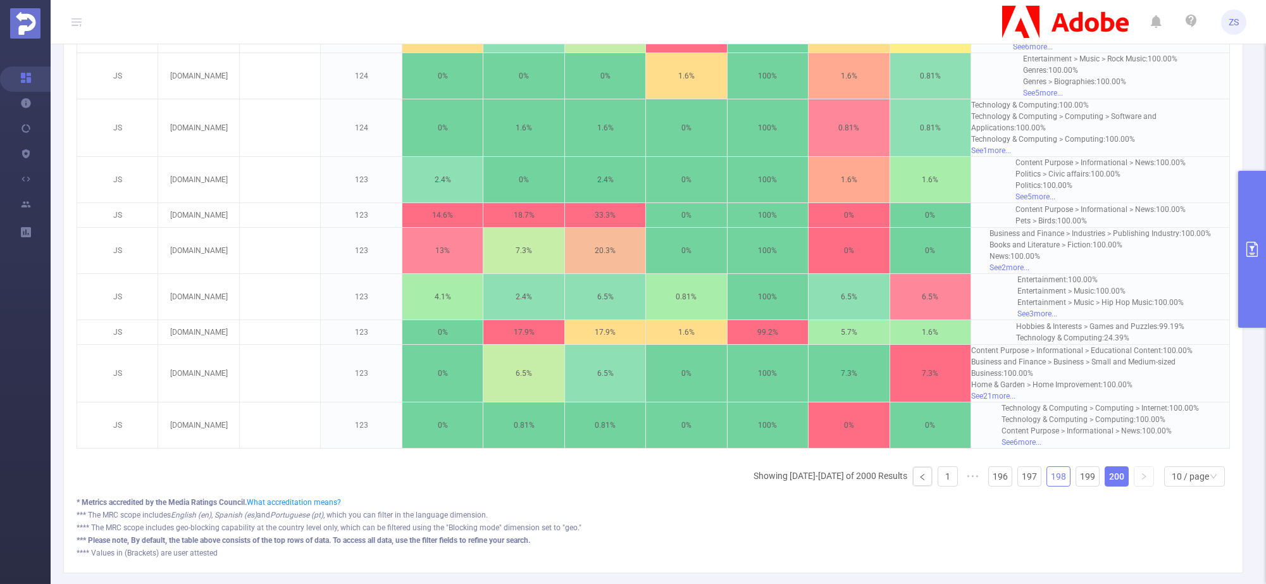
click at [1047, 486] on link "198" at bounding box center [1058, 476] width 23 height 19
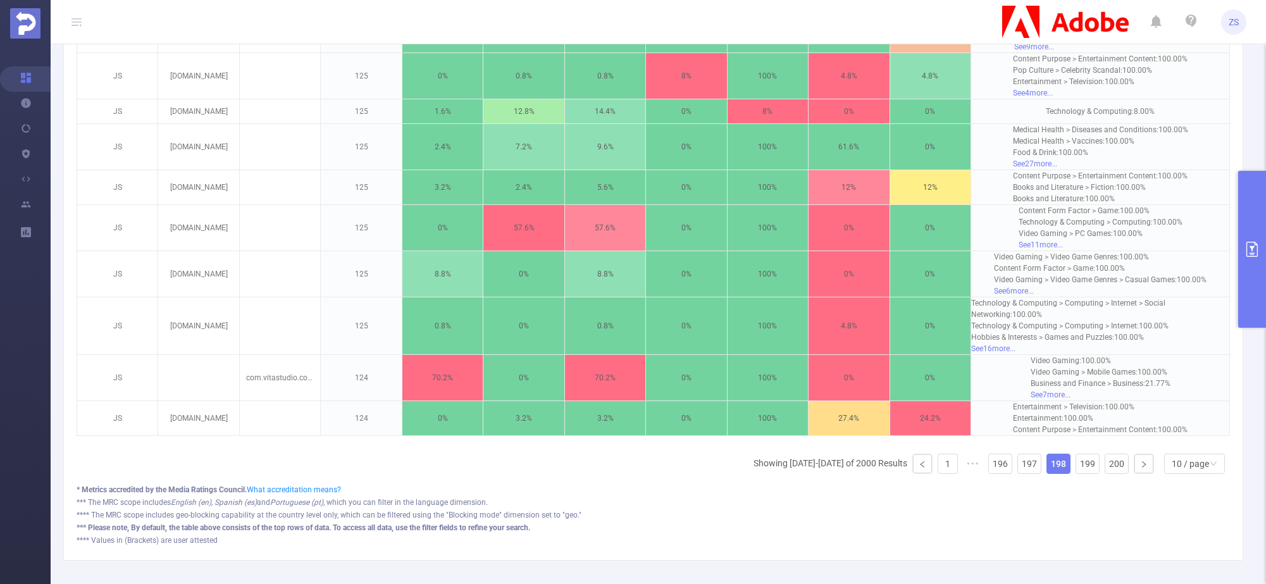
click at [1252, 255] on icon "primary" at bounding box center [1252, 249] width 15 height 15
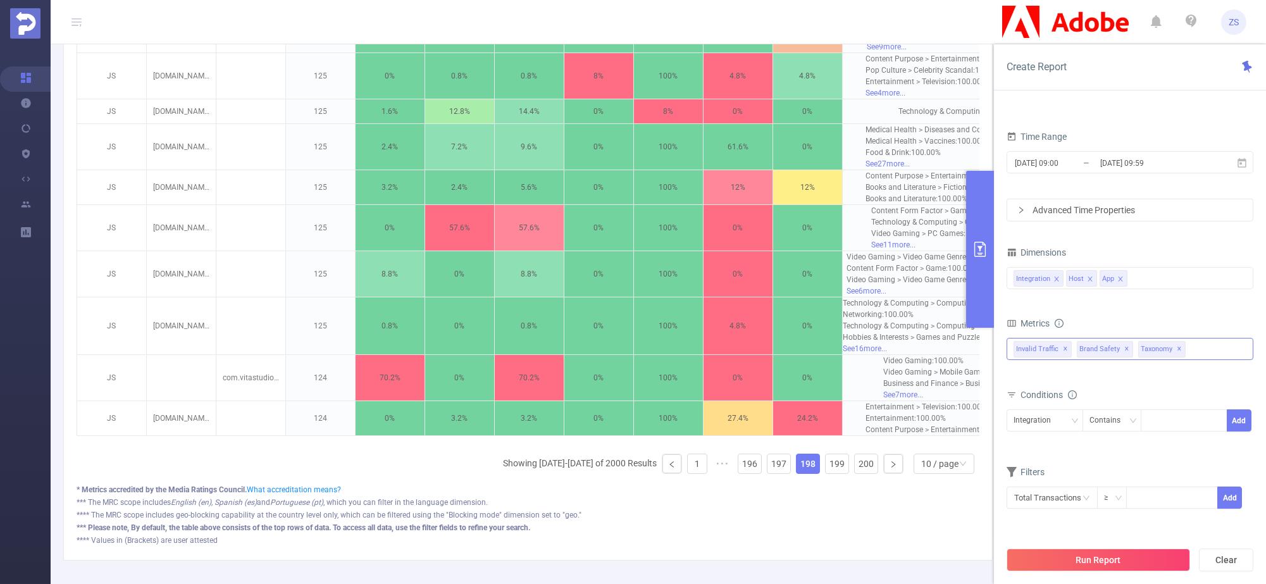
click at [1210, 347] on div "Invalid Traffic ✕ Brand Safety ✕ Anti-Fraud Invalid Traffic Visibility Brand Sa…" at bounding box center [1130, 349] width 247 height 22
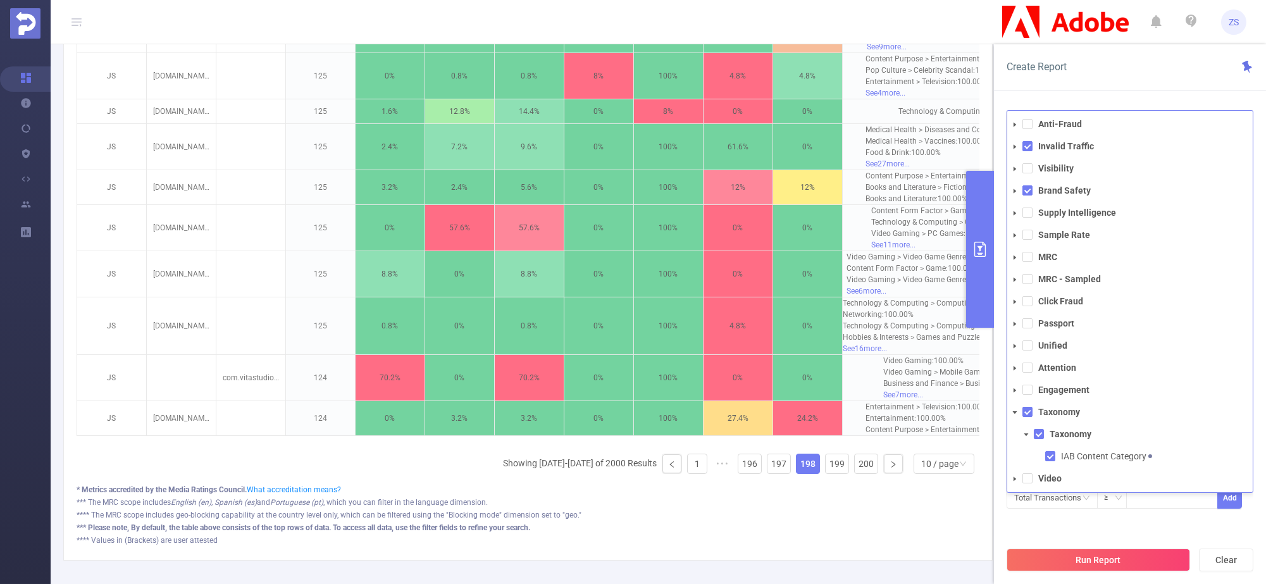
click at [1167, 528] on div "PID 1000925 - FT_Adobe_InHouse 1000925 - FT_Adobe_InHouse Time Range [DATE] 09:…" at bounding box center [1130, 298] width 247 height 483
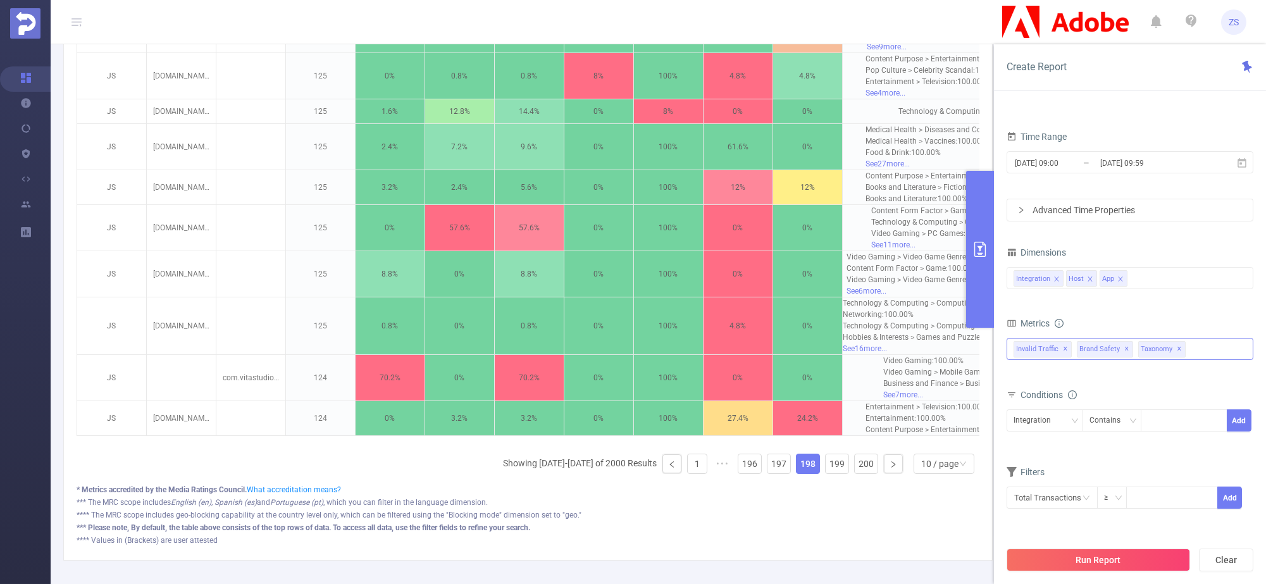
click at [1211, 345] on div "Invalid Traffic ✕ Brand Safety ✕ Anti-Fraud Invalid Traffic Visibility Brand Sa…" at bounding box center [1130, 349] width 247 height 22
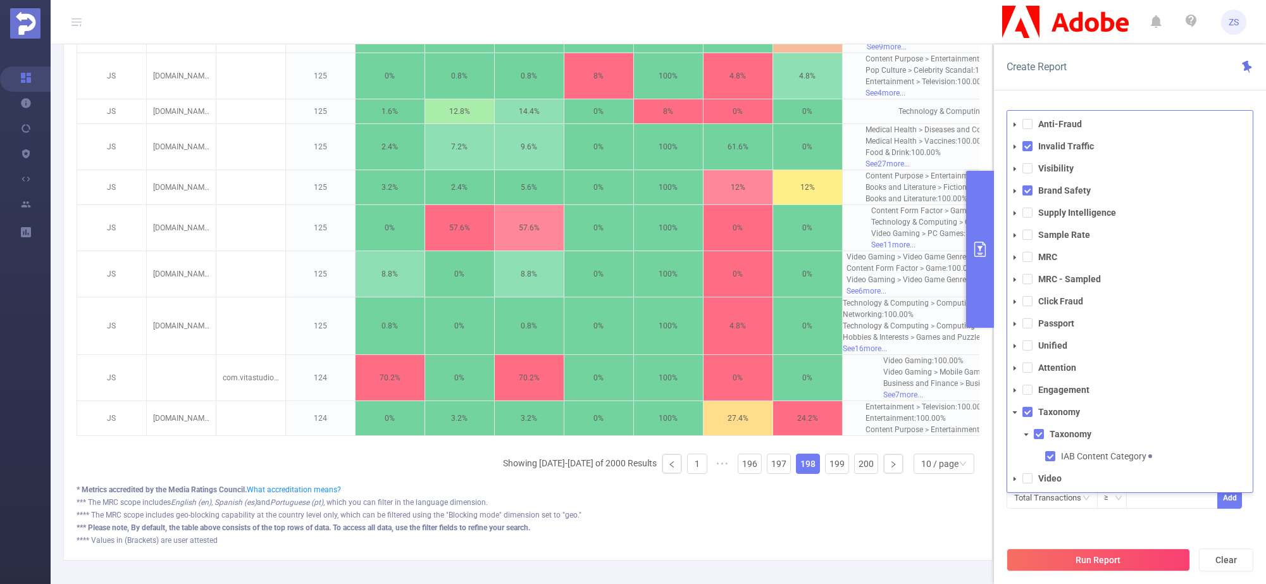
click at [1176, 532] on div "PID 1000925 - FT_Adobe_InHouse 1000925 - FT_Adobe_InHouse Time Range [DATE] 09:…" at bounding box center [1130, 298] width 247 height 483
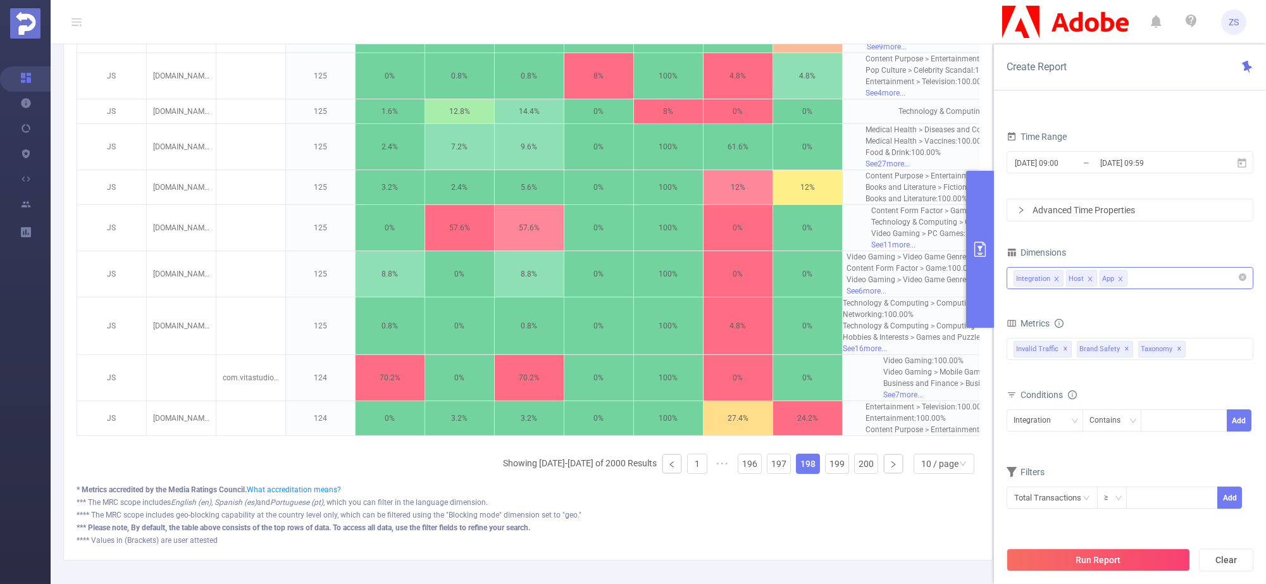
click at [1162, 280] on div "Integration Host App" at bounding box center [1130, 278] width 233 height 21
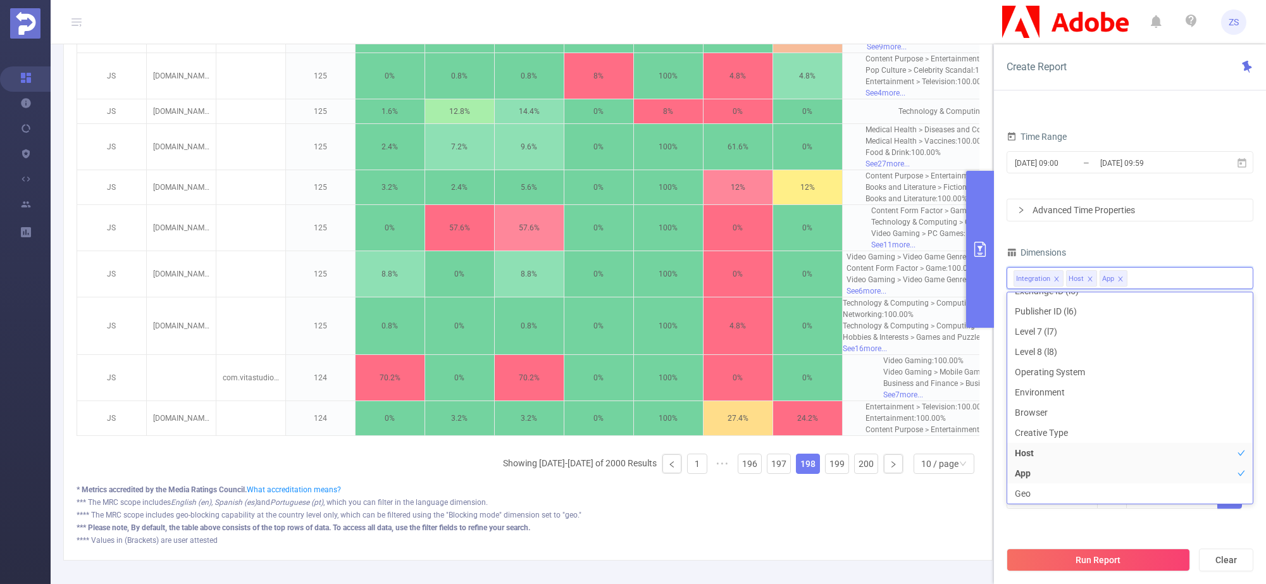
scroll to position [161, 0]
click at [1060, 382] on li "Browser" at bounding box center [1130, 387] width 246 height 20
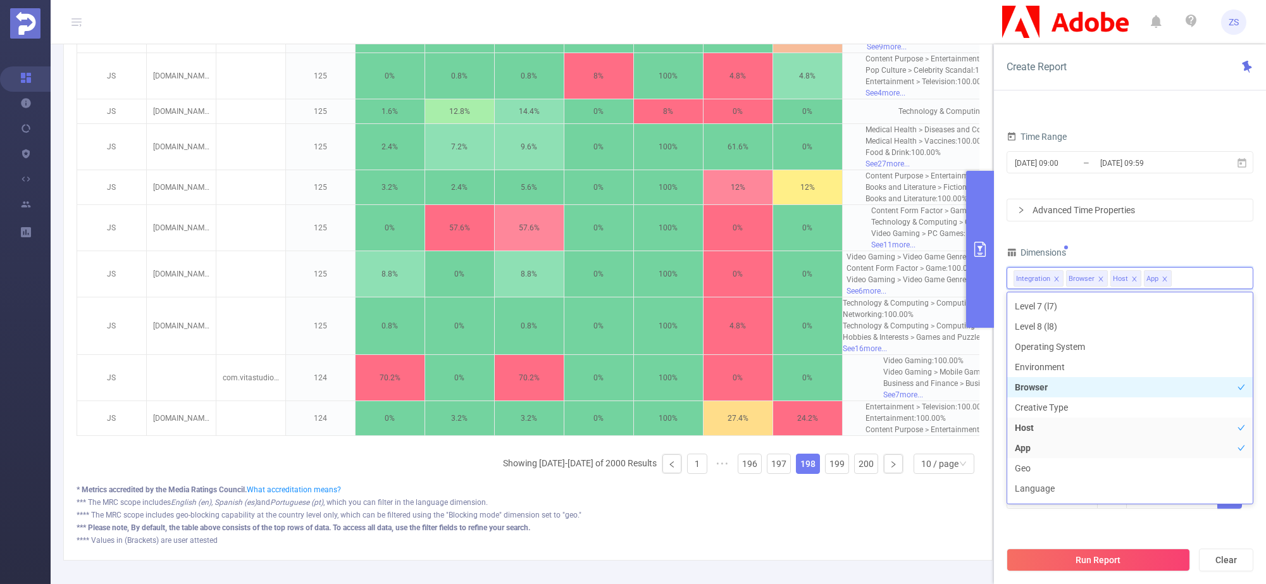
click at [1060, 382] on li "Browser" at bounding box center [1130, 387] width 246 height 20
click at [1054, 370] on li "Environment" at bounding box center [1130, 367] width 246 height 20
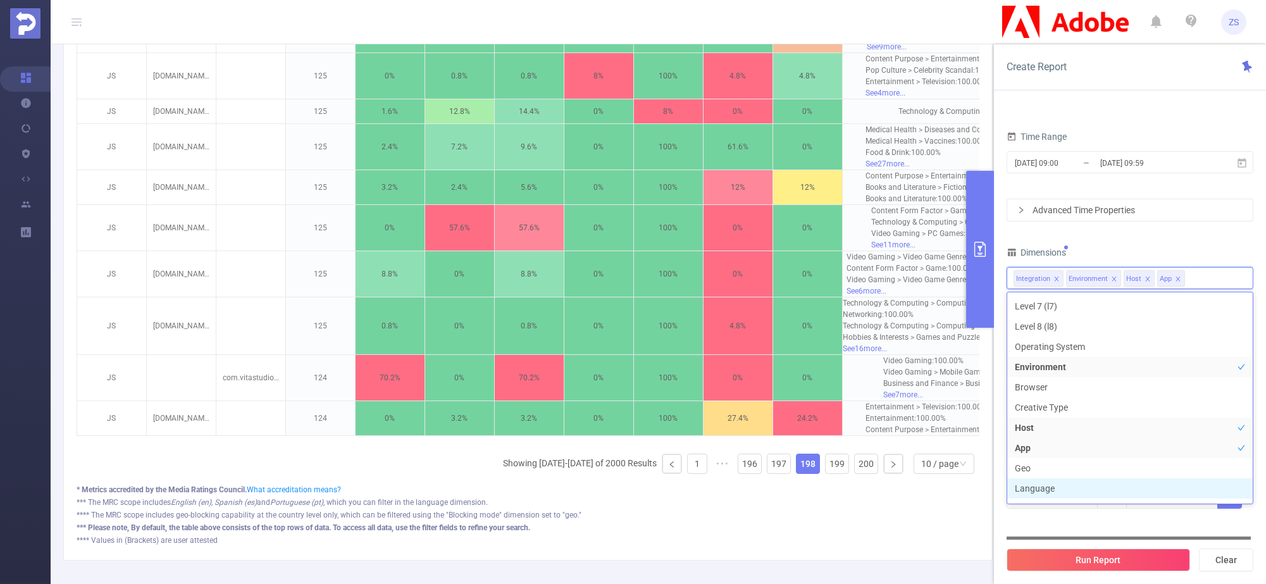
scroll to position [176, 0]
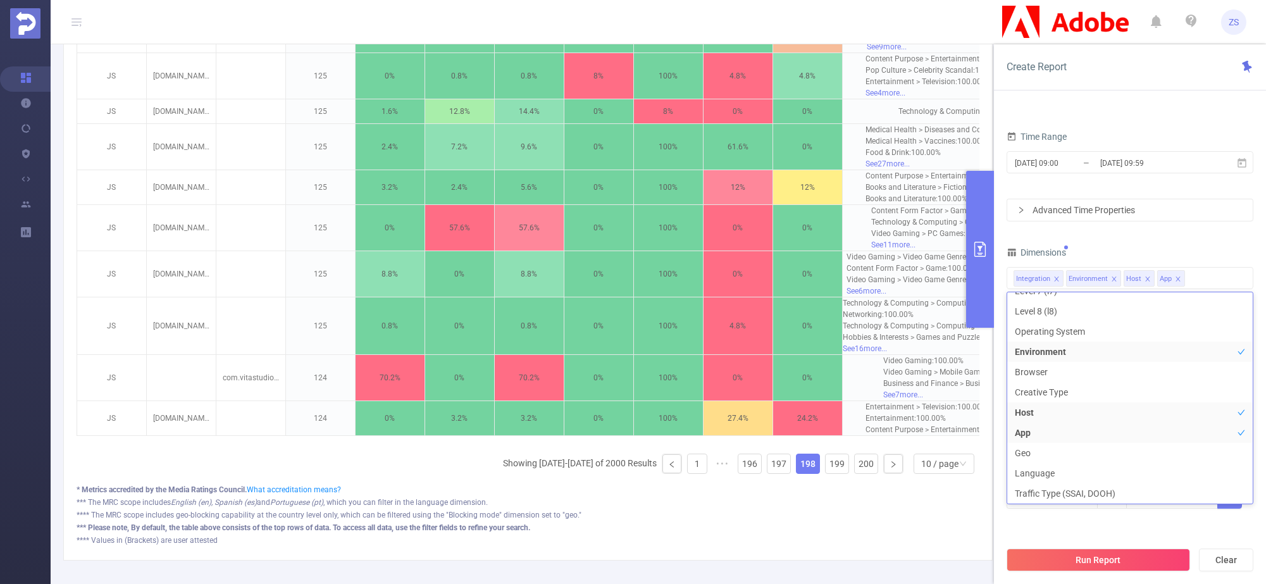
click at [1116, 540] on div "Run Report Clear" at bounding box center [1130, 560] width 272 height 48
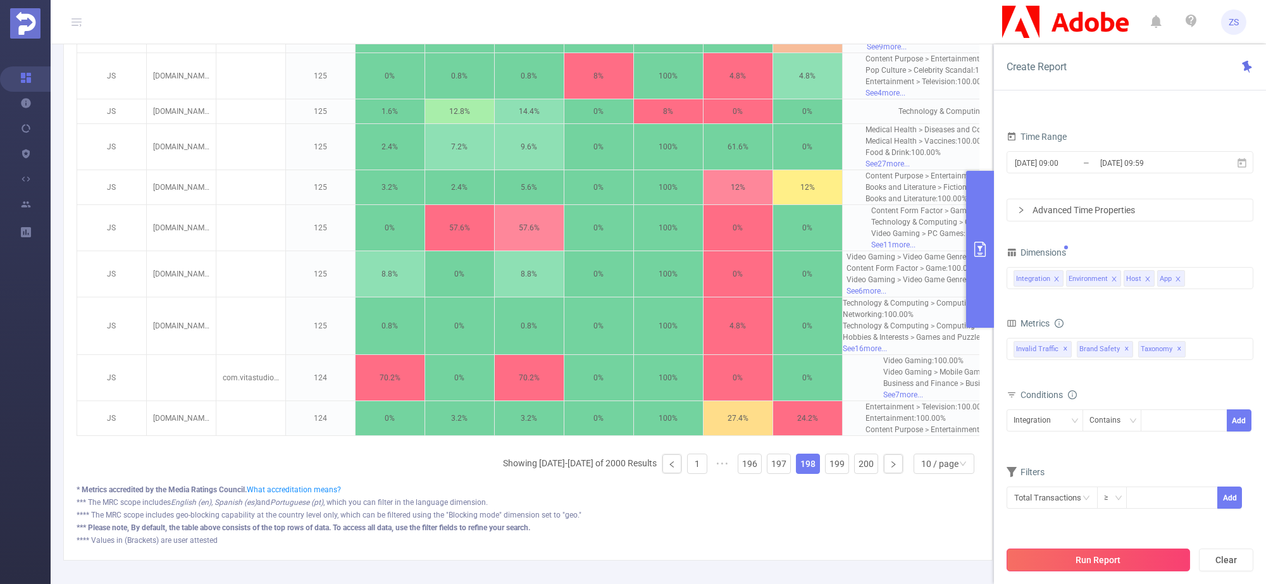
click at [1116, 559] on button "Run Report" at bounding box center [1098, 560] width 183 height 23
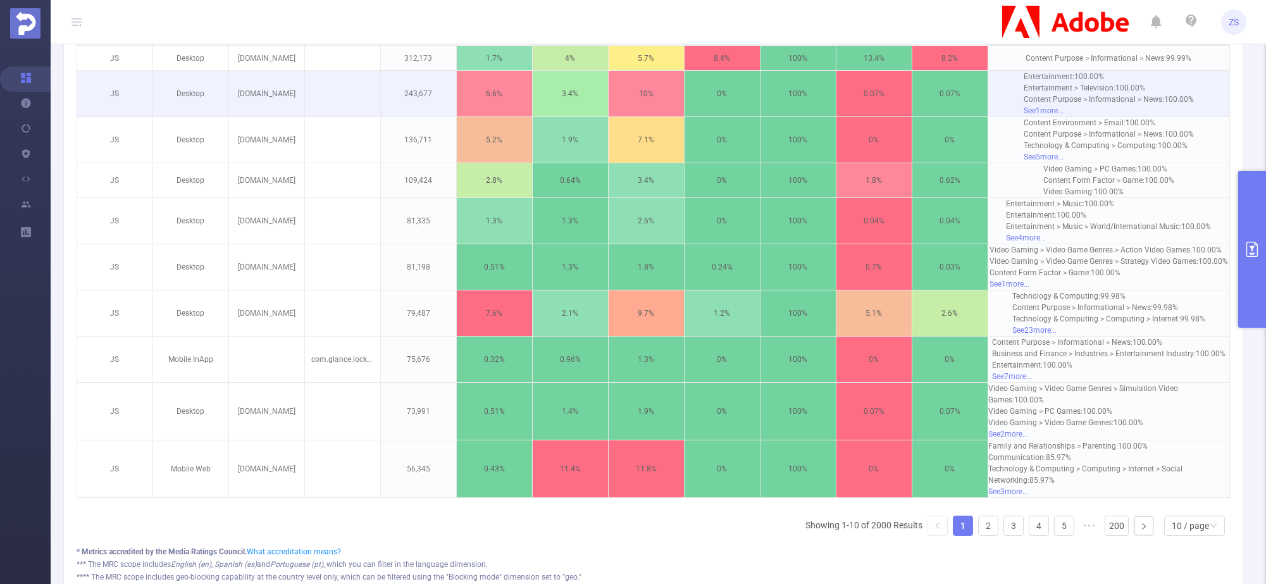
scroll to position [436, 0]
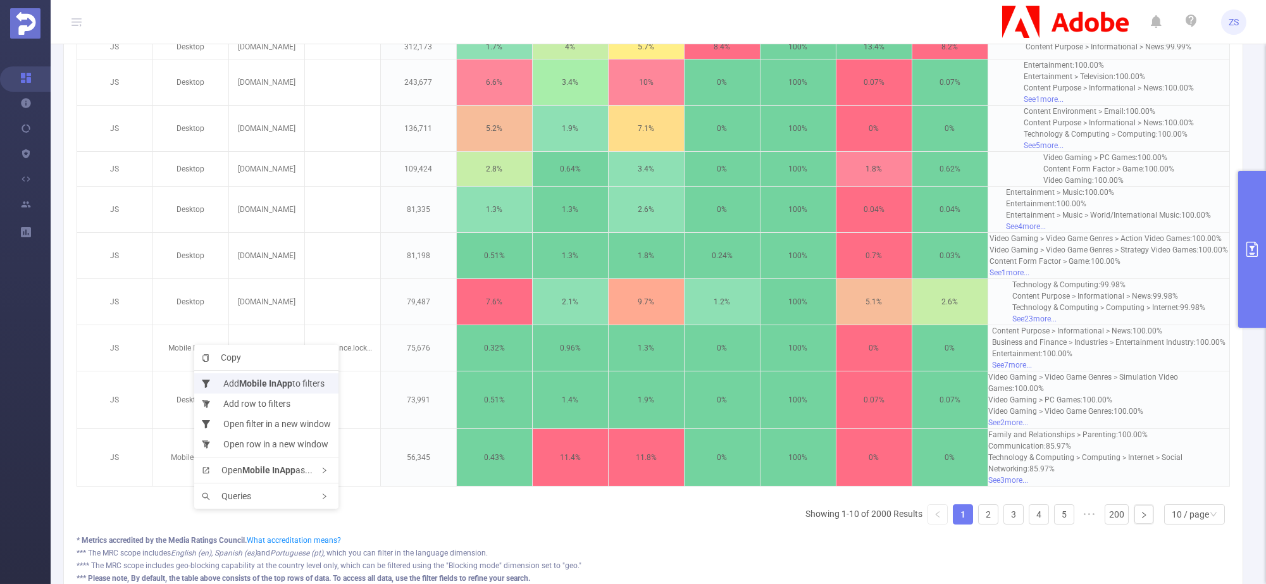
click at [259, 379] on b "Mobile InApp" at bounding box center [265, 383] width 53 height 10
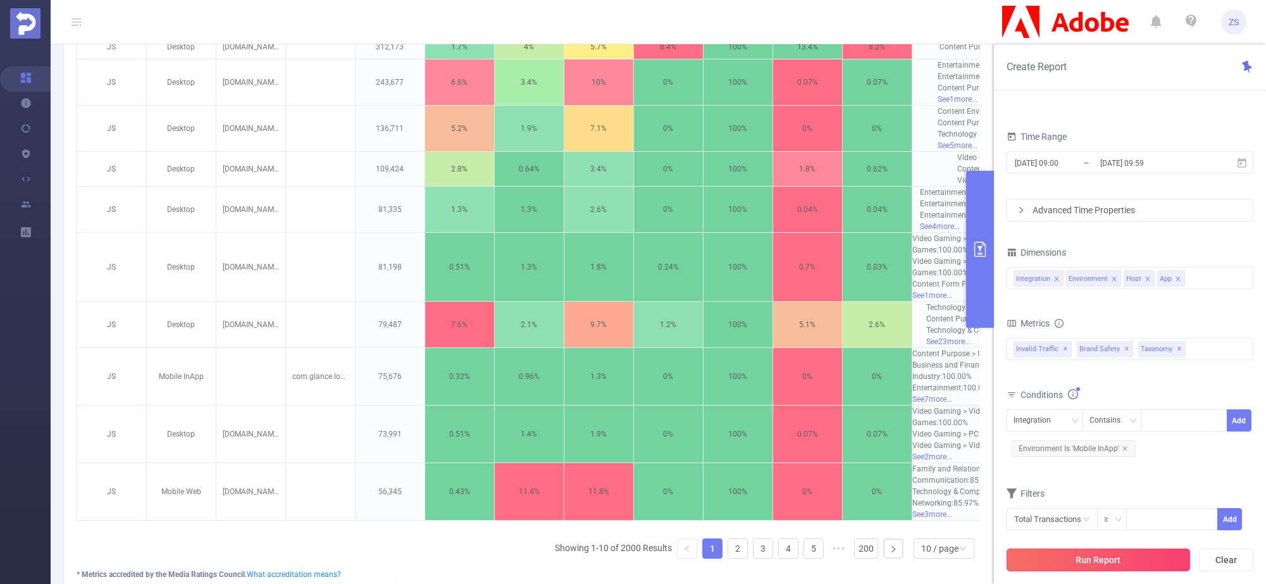
click at [1142, 559] on button "Run Report" at bounding box center [1098, 560] width 183 height 23
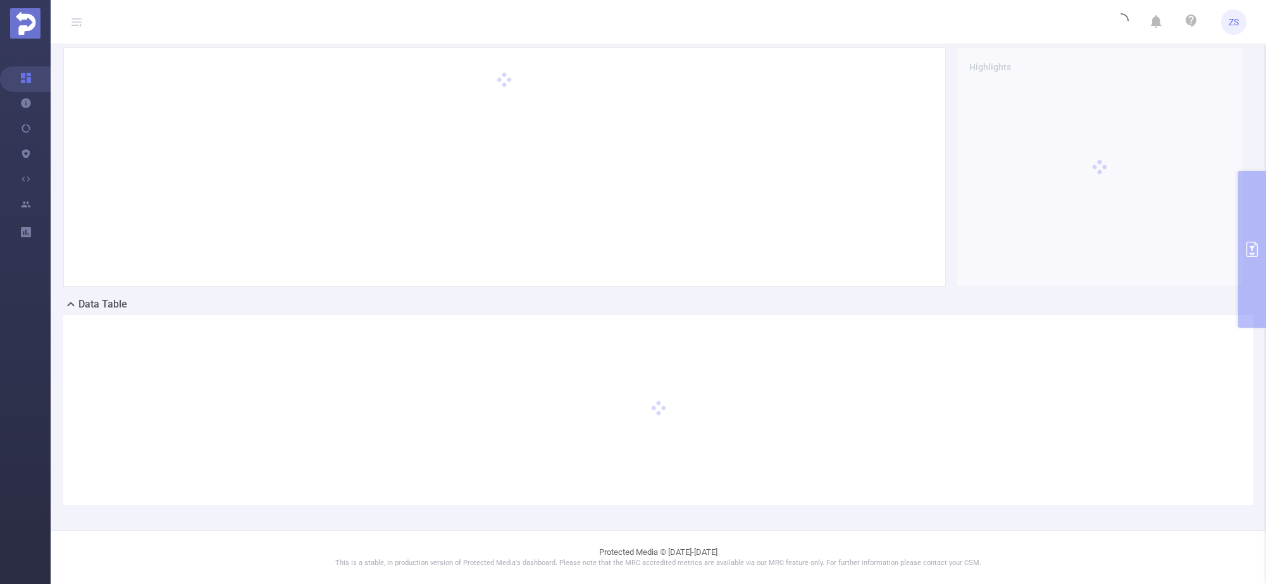
scroll to position [40, 0]
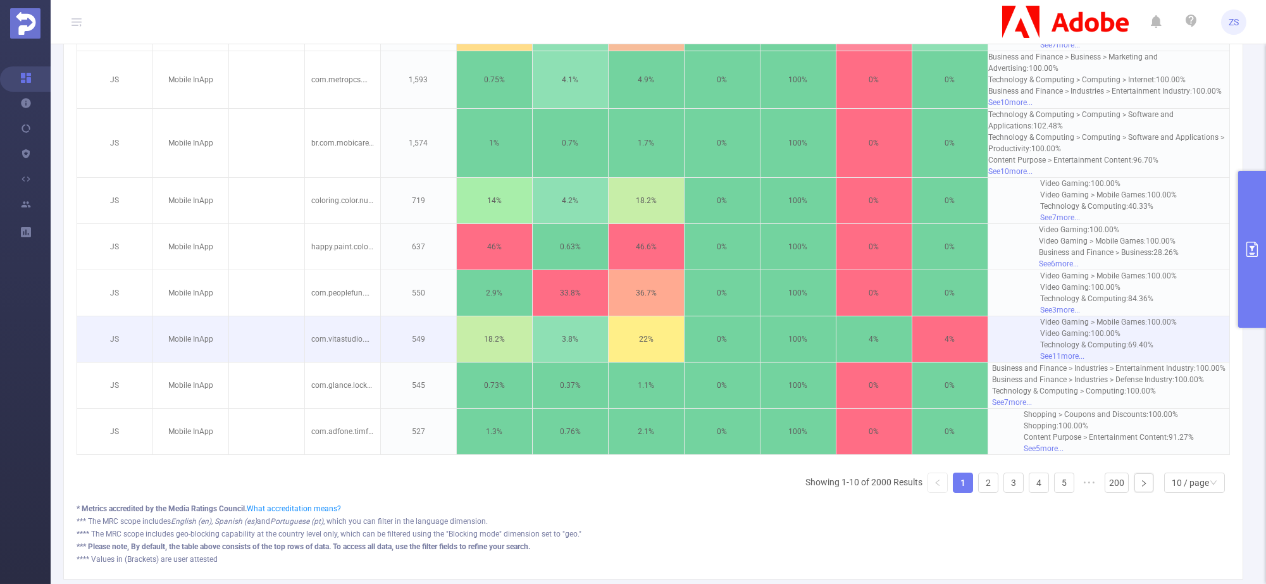
scroll to position [594, 0]
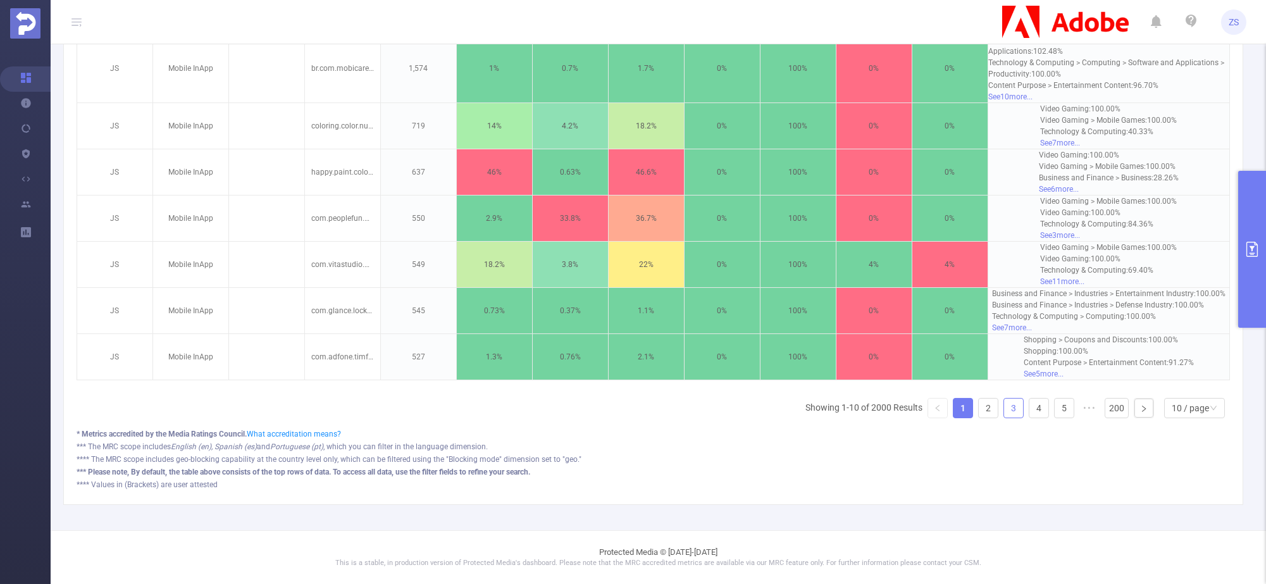
click at [1004, 412] on link "3" at bounding box center [1013, 408] width 19 height 19
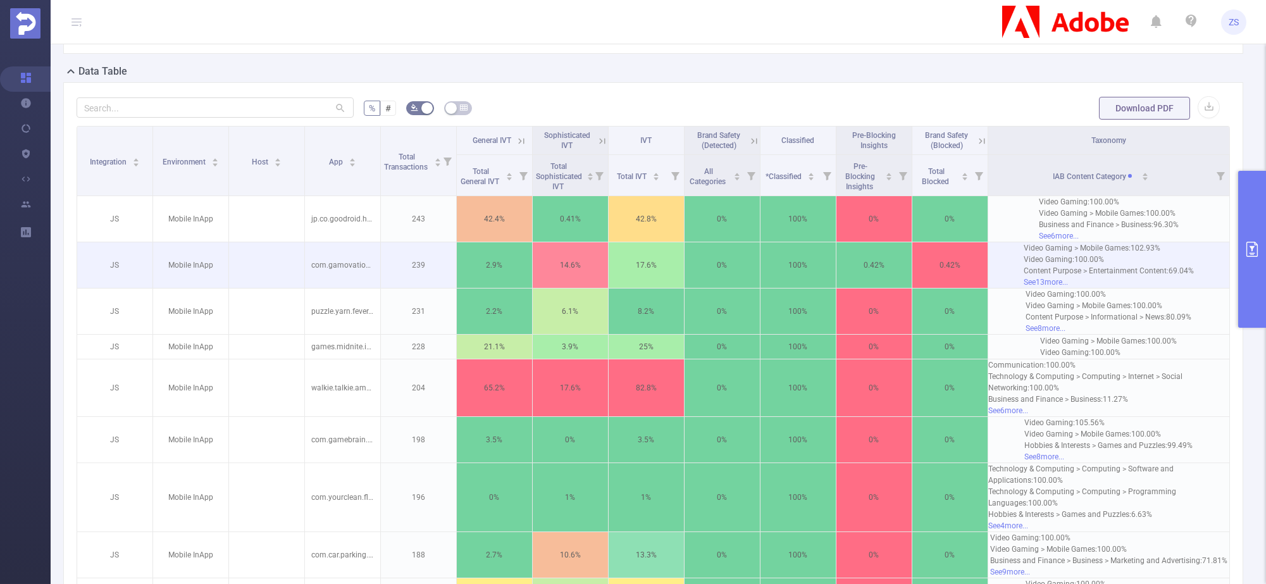
scroll to position [576, 0]
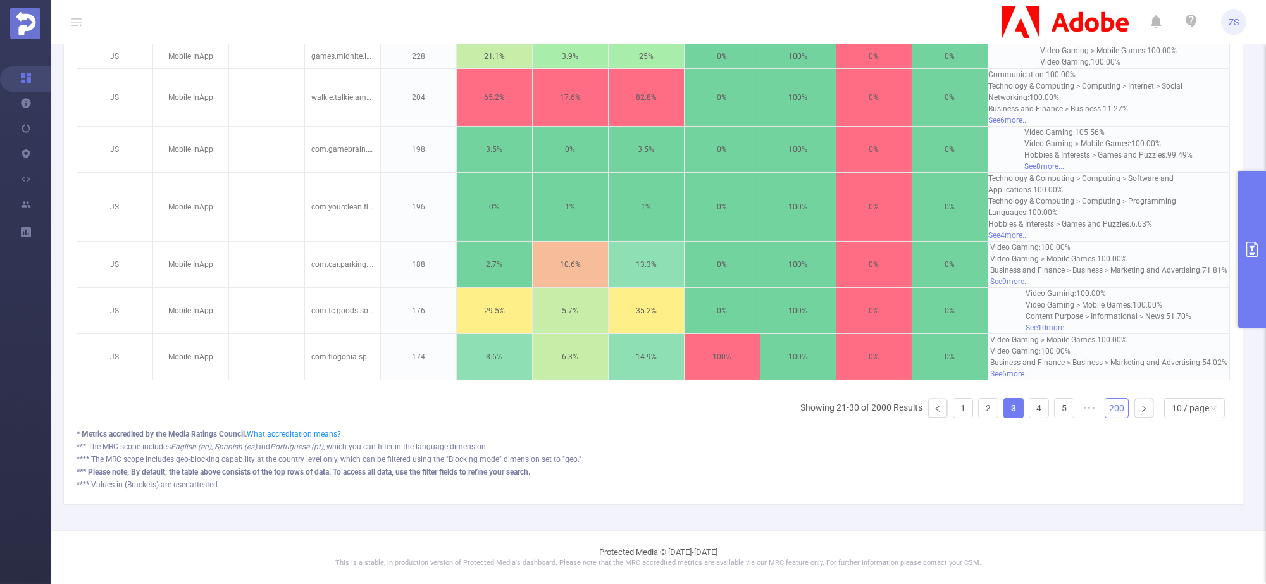
click at [1105, 410] on link "200" at bounding box center [1116, 408] width 23 height 19
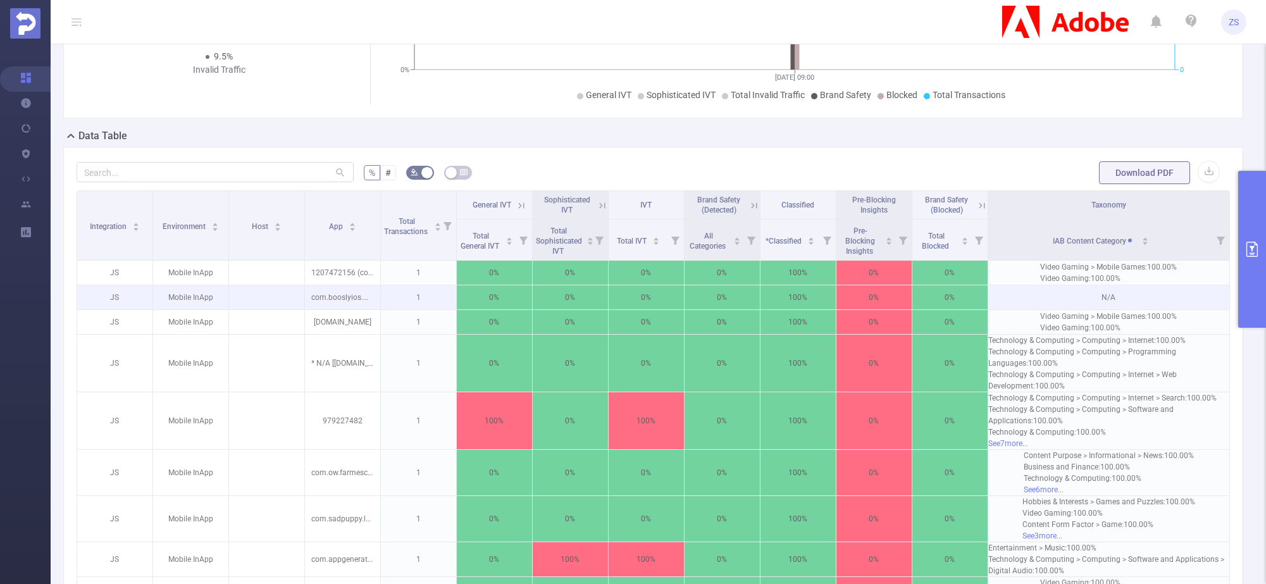
scroll to position [182, 0]
